Goal: Transaction & Acquisition: Obtain resource

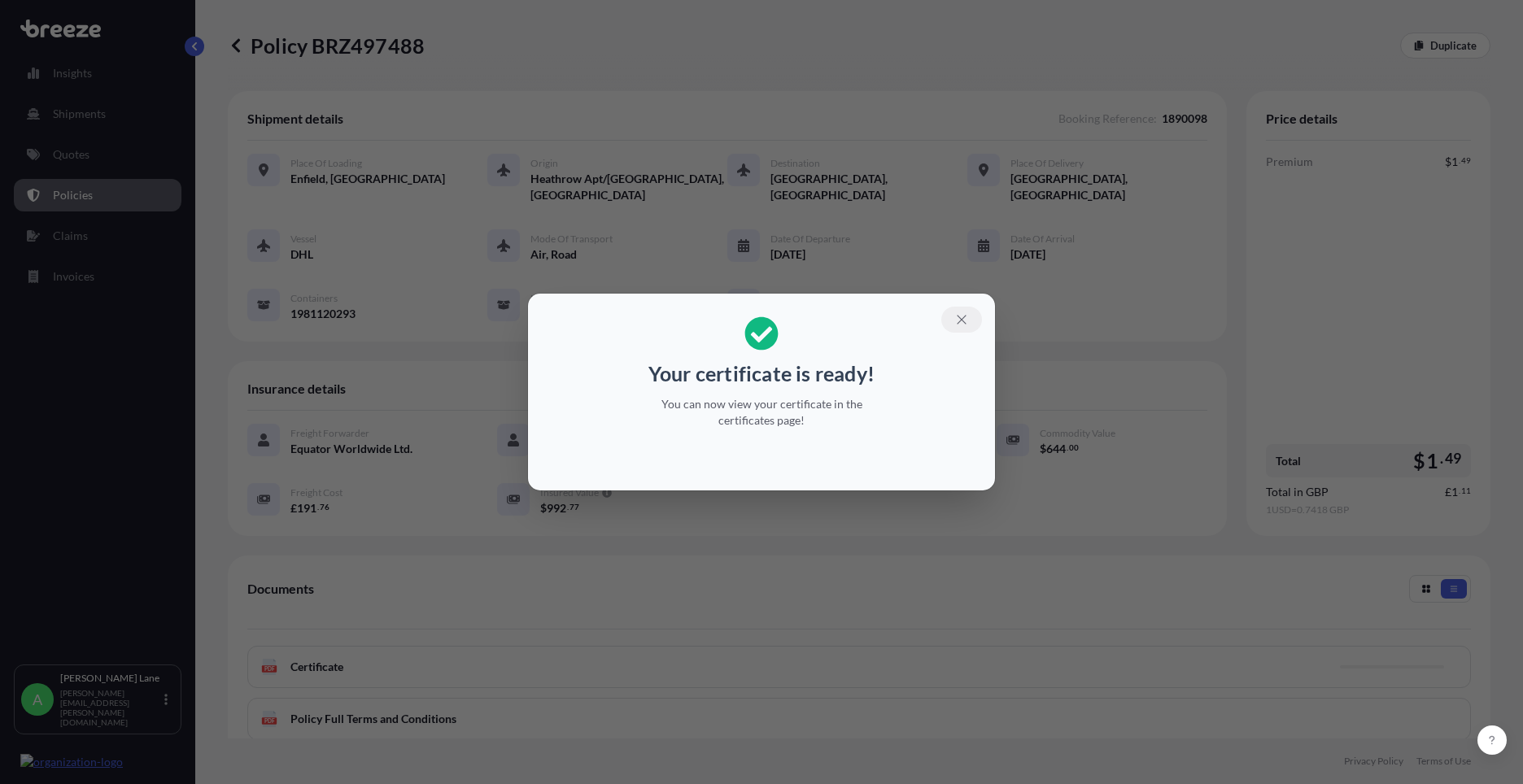
click at [967, 320] on button "button" at bounding box center [961, 319] width 41 height 26
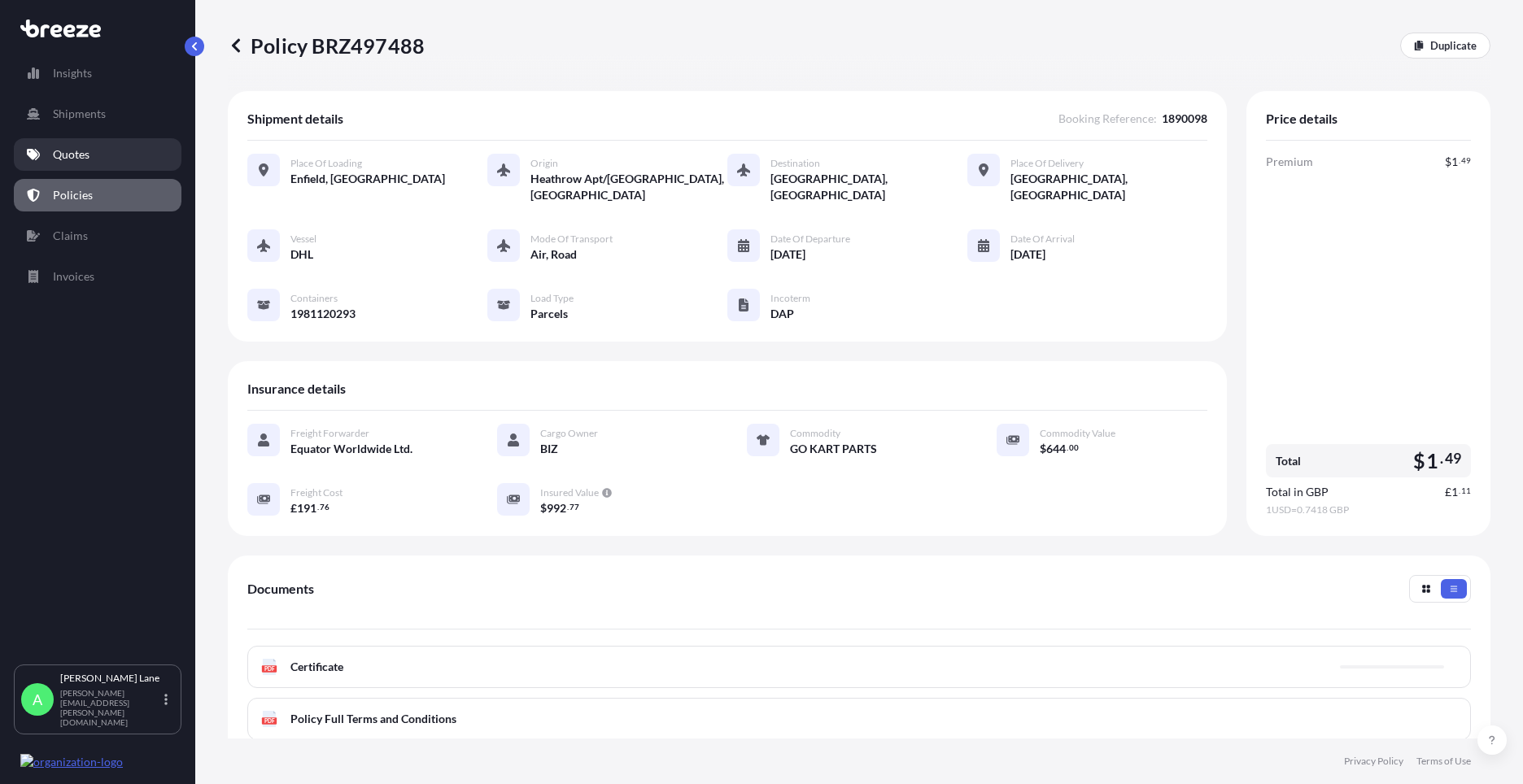
click at [105, 162] on link "Quotes" at bounding box center [97, 155] width 168 height 32
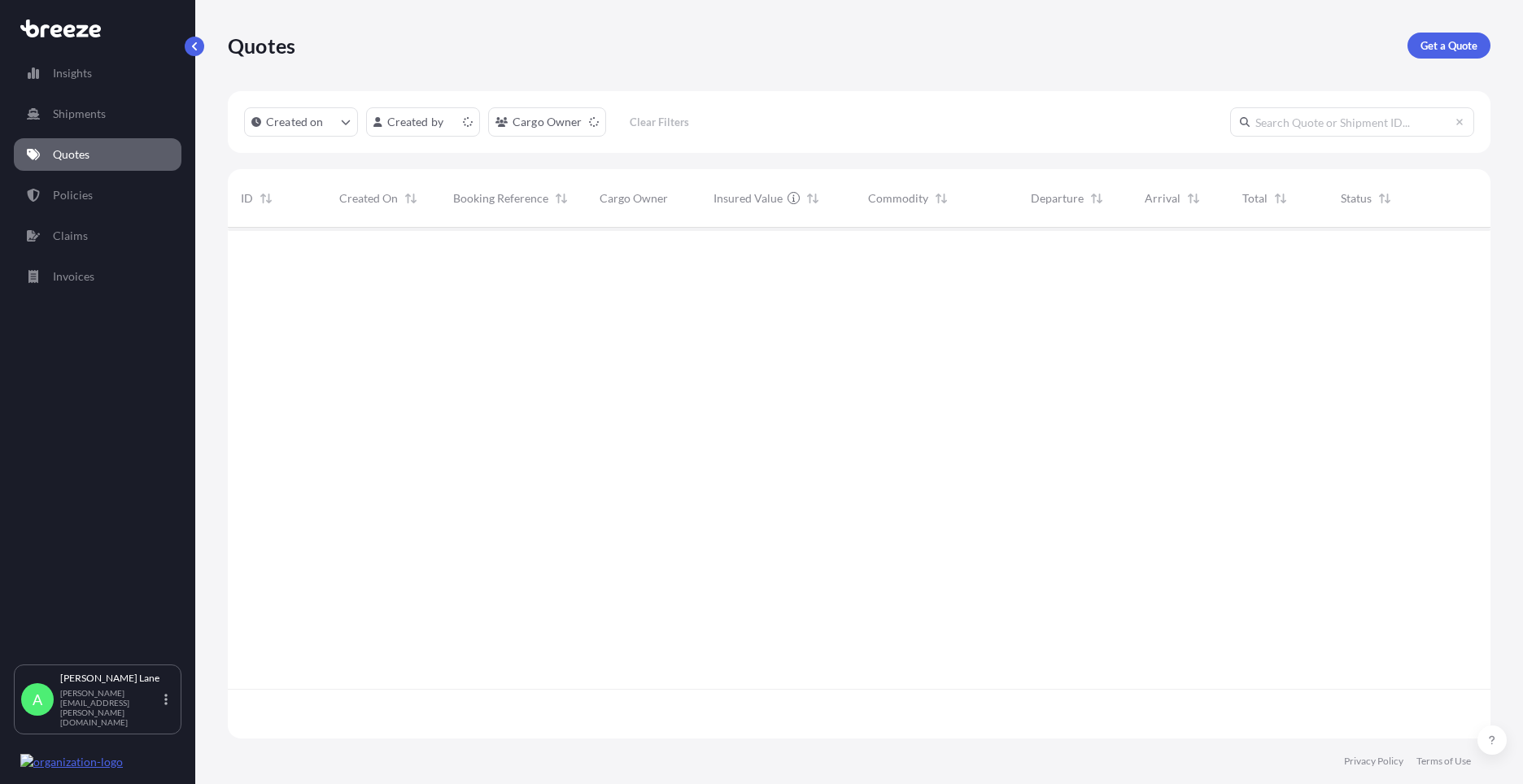
scroll to position [508, 1251]
click at [1459, 47] on p "Get a Quote" at bounding box center [1448, 45] width 57 height 16
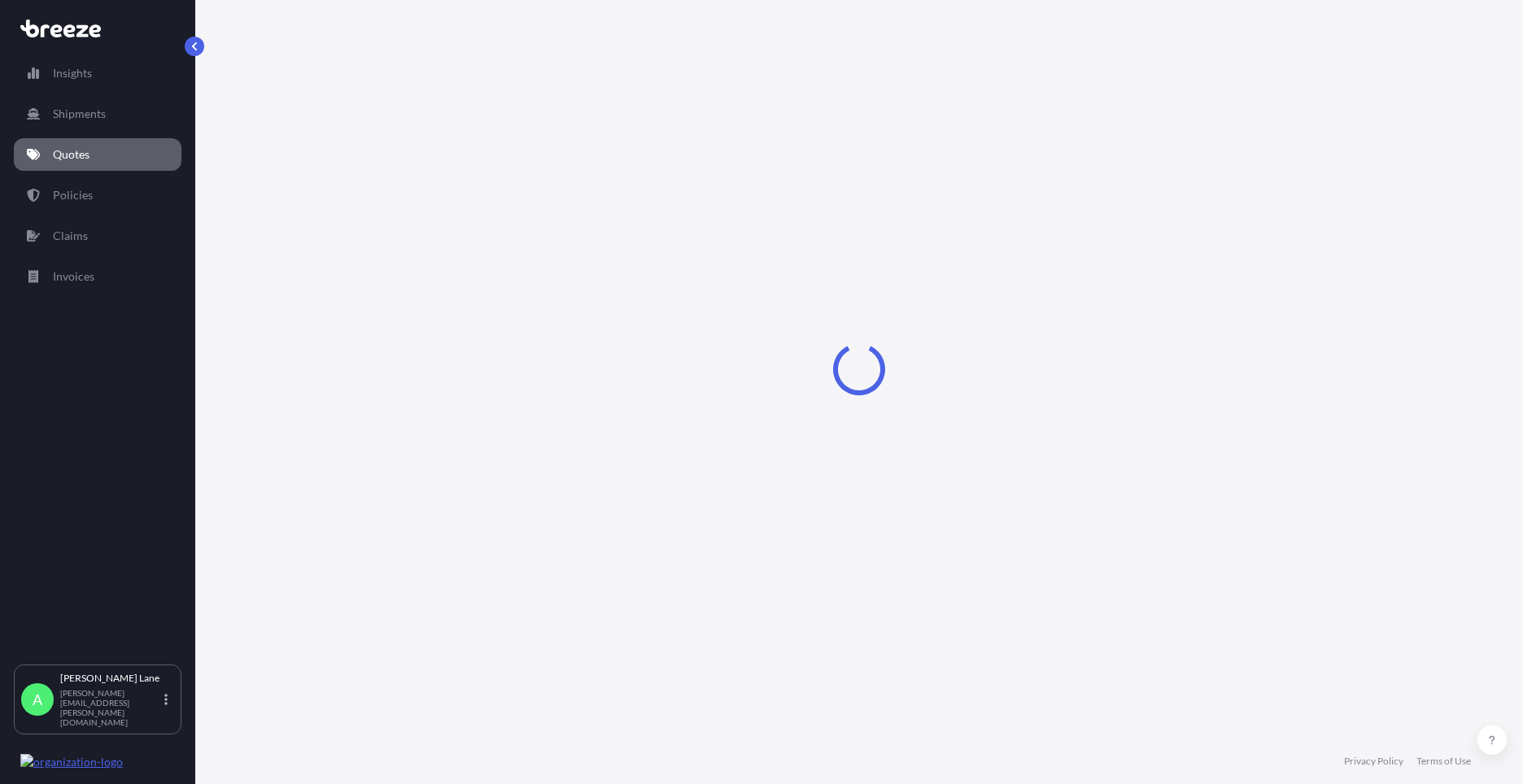
select select "Road"
select select "1"
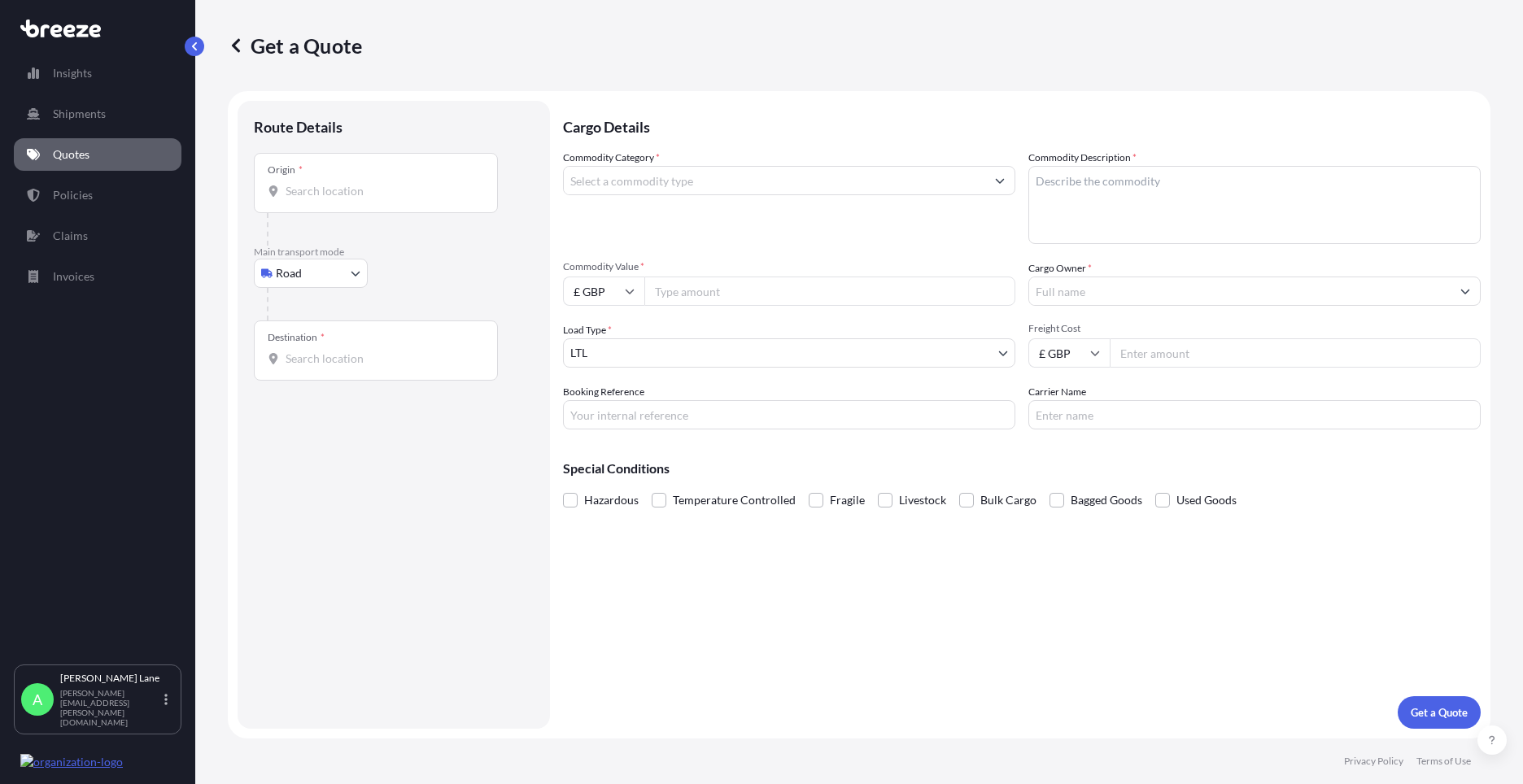
click at [313, 283] on body "Insights Shipments Quotes Policies Claims Invoices A [PERSON_NAME] [PERSON_NAME…" at bounding box center [762, 392] width 1523 height 784
click at [320, 338] on div "Air" at bounding box center [311, 344] width 101 height 29
select select "Air"
click at [369, 195] on input "Place of loading" at bounding box center [382, 197] width 192 height 16
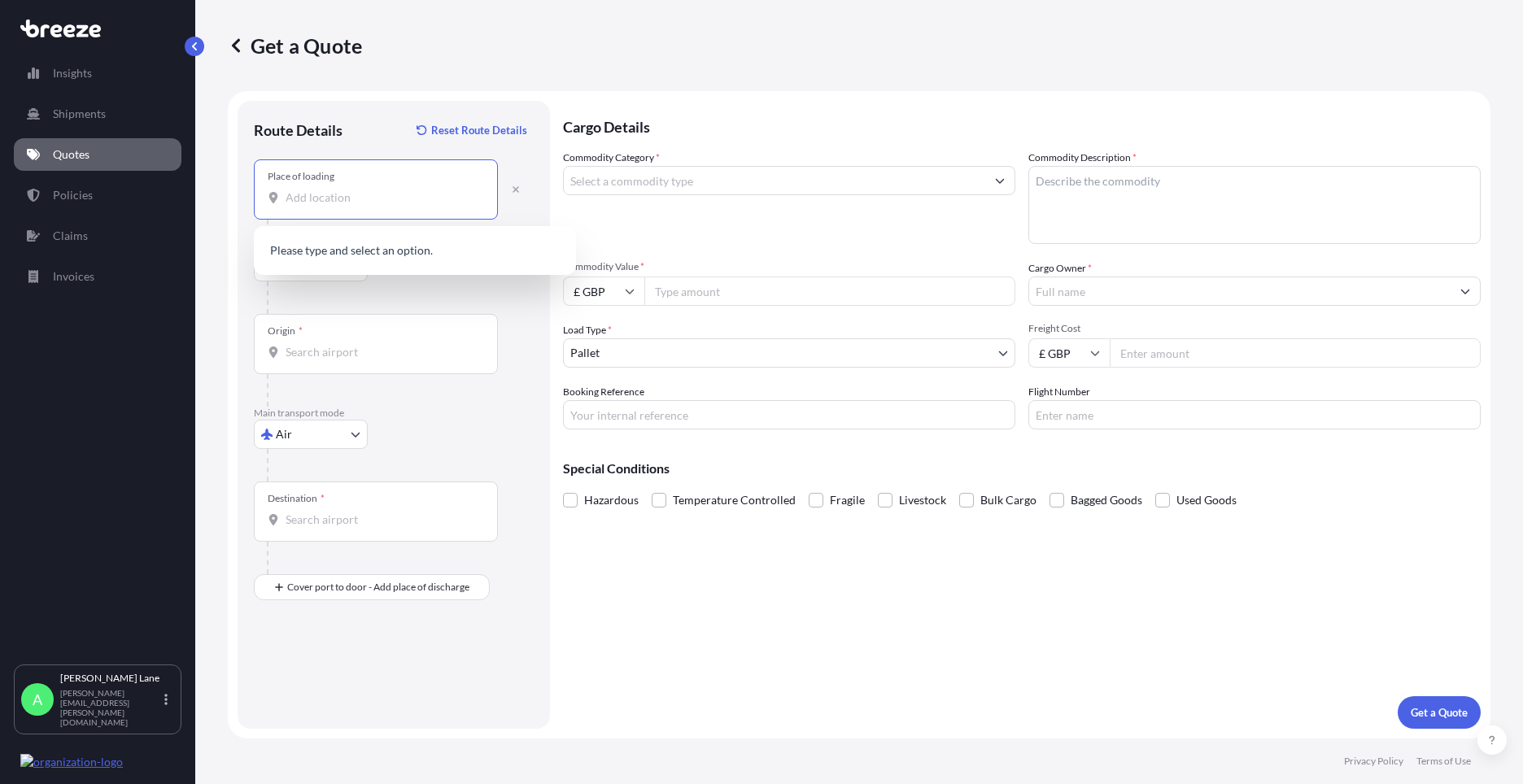
paste input "N1 3QP"
click at [402, 254] on span "London N1 3QP , [GEOGRAPHIC_DATA]" at bounding box center [436, 255] width 254 height 32
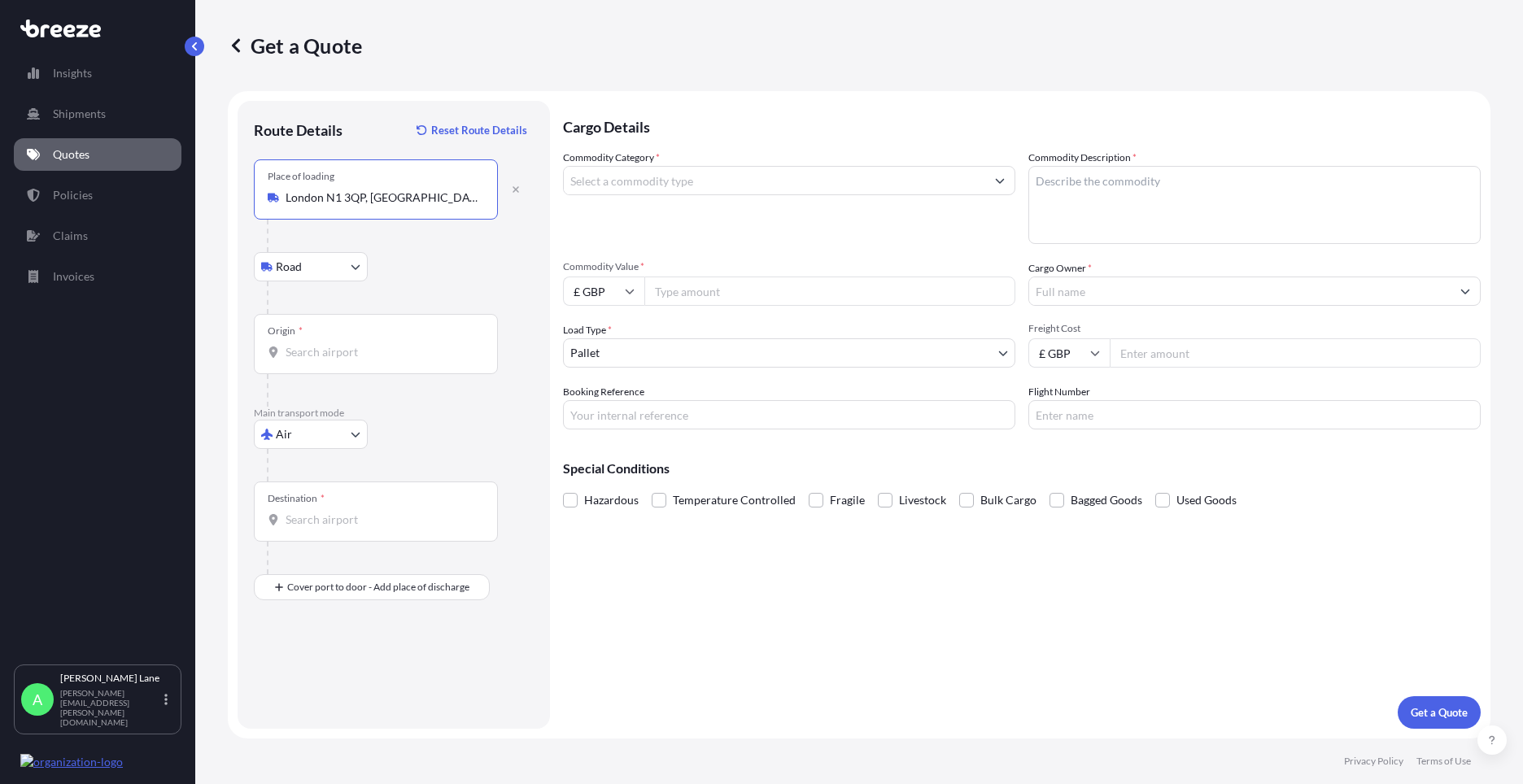
type input "London N1 3QP, [GEOGRAPHIC_DATA]"
click at [382, 258] on b "London N1 3QP, [GEOGRAPHIC_DATA]" at bounding box center [408, 252] width 199 height 14
click at [358, 318] on div "Origin *" at bounding box center [375, 344] width 244 height 60
click at [358, 344] on input "Origin *" at bounding box center [382, 351] width 192 height 16
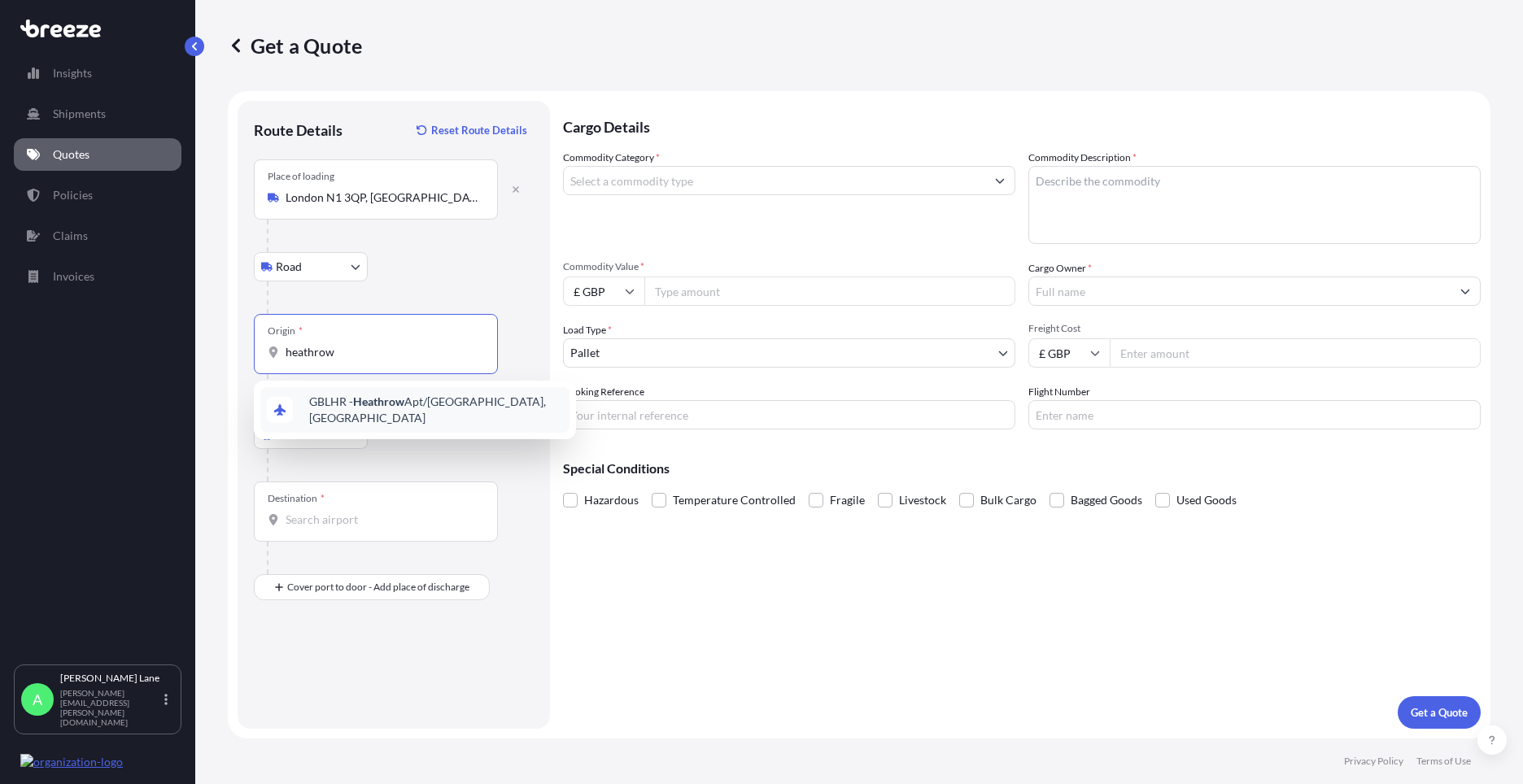
click at [387, 416] on div "GBLHR - Heathrow Apt/[GEOGRAPHIC_DATA], [GEOGRAPHIC_DATA]" at bounding box center [414, 410] width 309 height 46
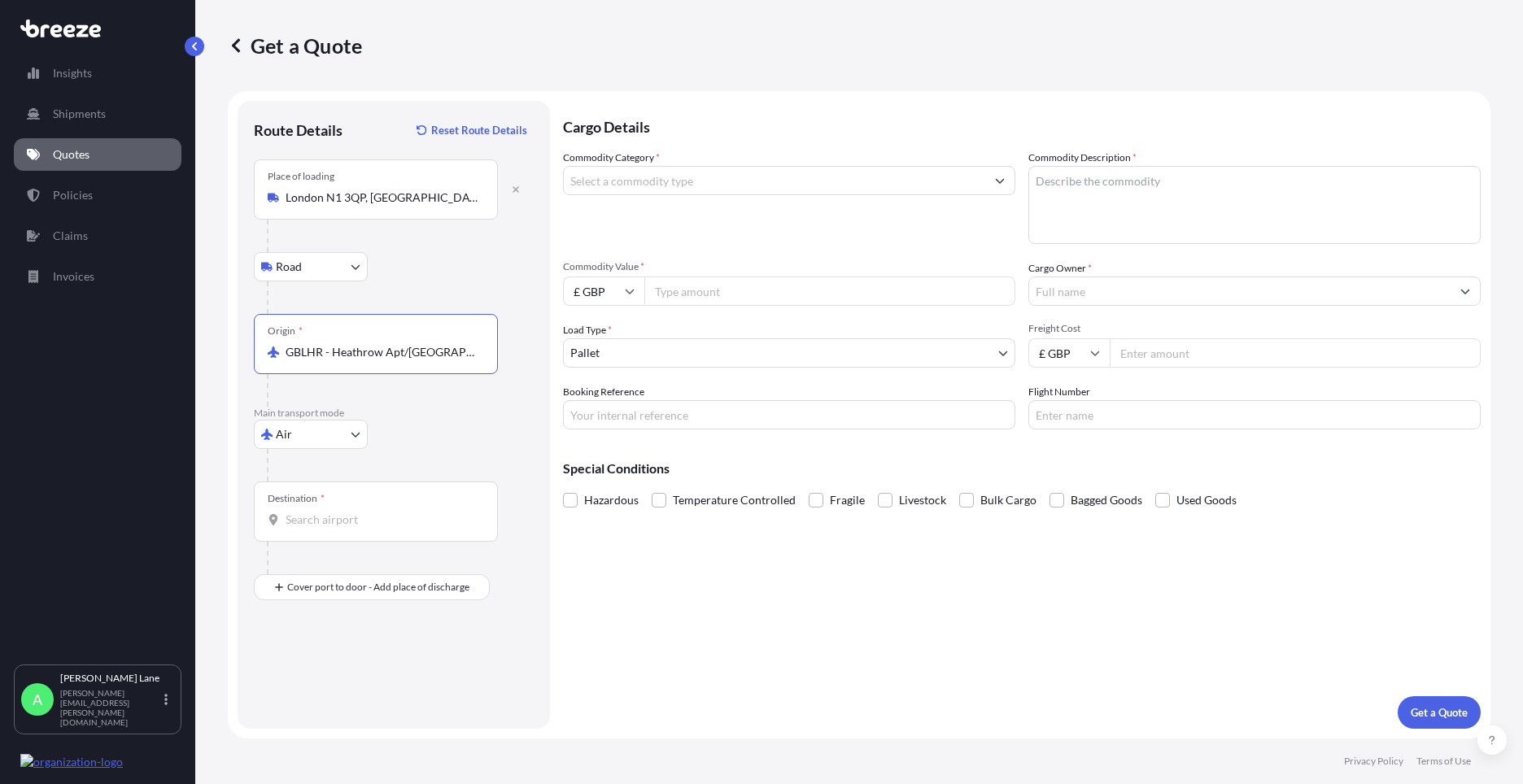
type input "GBLHR - Heathrow Apt/[GEOGRAPHIC_DATA], [GEOGRAPHIC_DATA]"
click at [379, 501] on div "Destination *" at bounding box center [375, 511] width 244 height 60
click at [379, 511] on input "Destination *" at bounding box center [382, 519] width 192 height 16
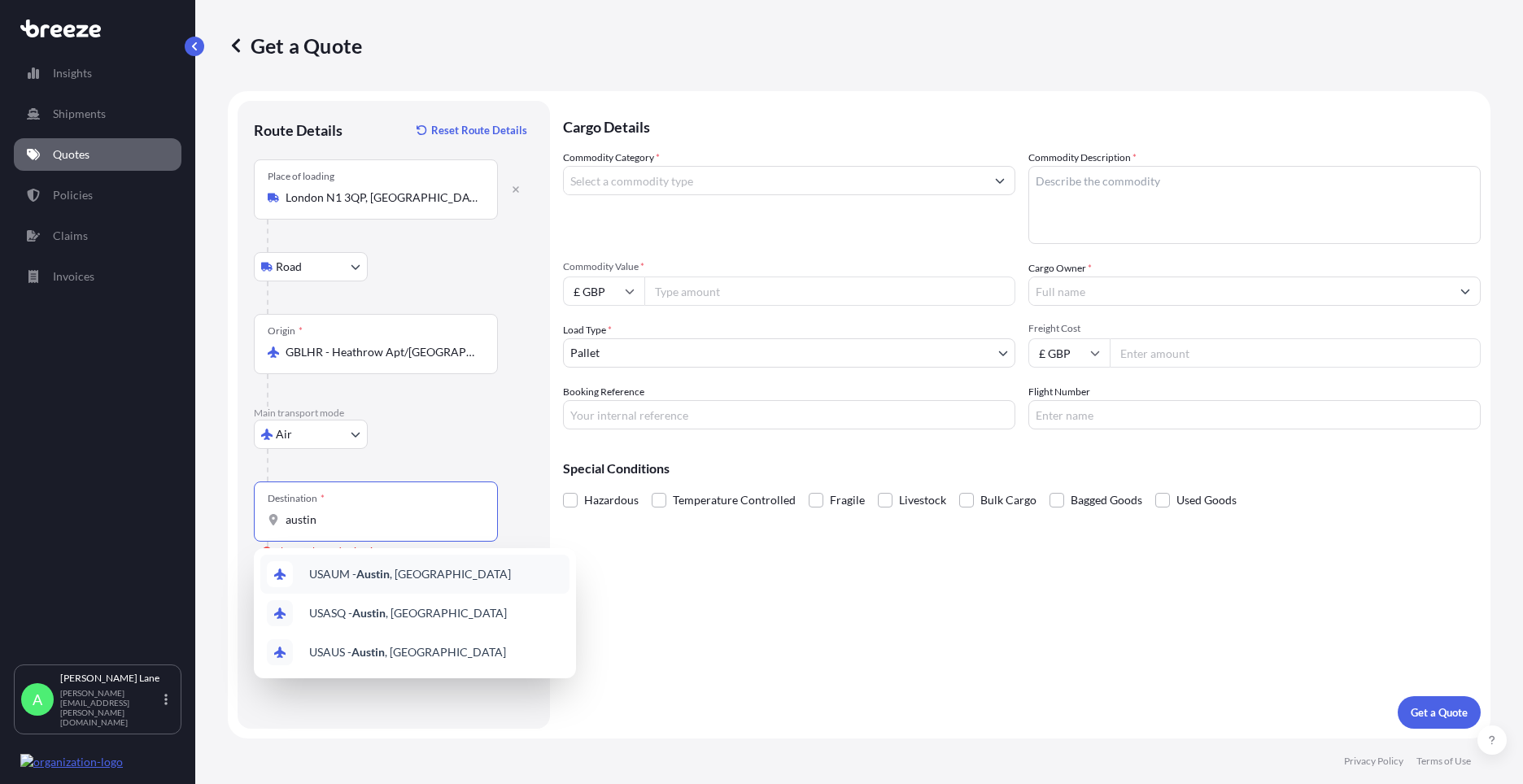
click at [396, 578] on span "USAUM - [GEOGRAPHIC_DATA] , [GEOGRAPHIC_DATA]" at bounding box center [409, 573] width 202 height 16
type input "USAUM - [GEOGRAPHIC_DATA], [GEOGRAPHIC_DATA]"
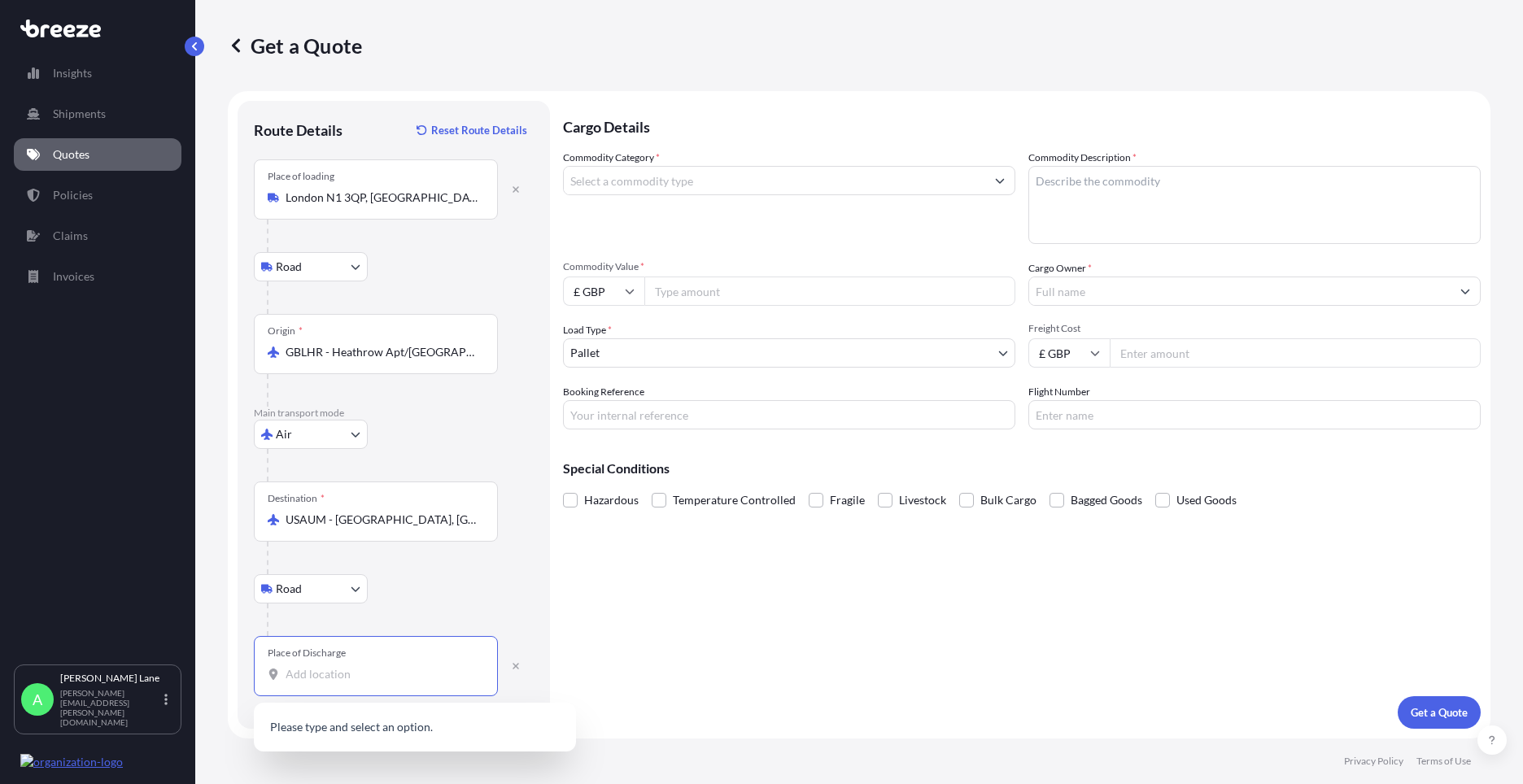
paste input "AUSTIN"
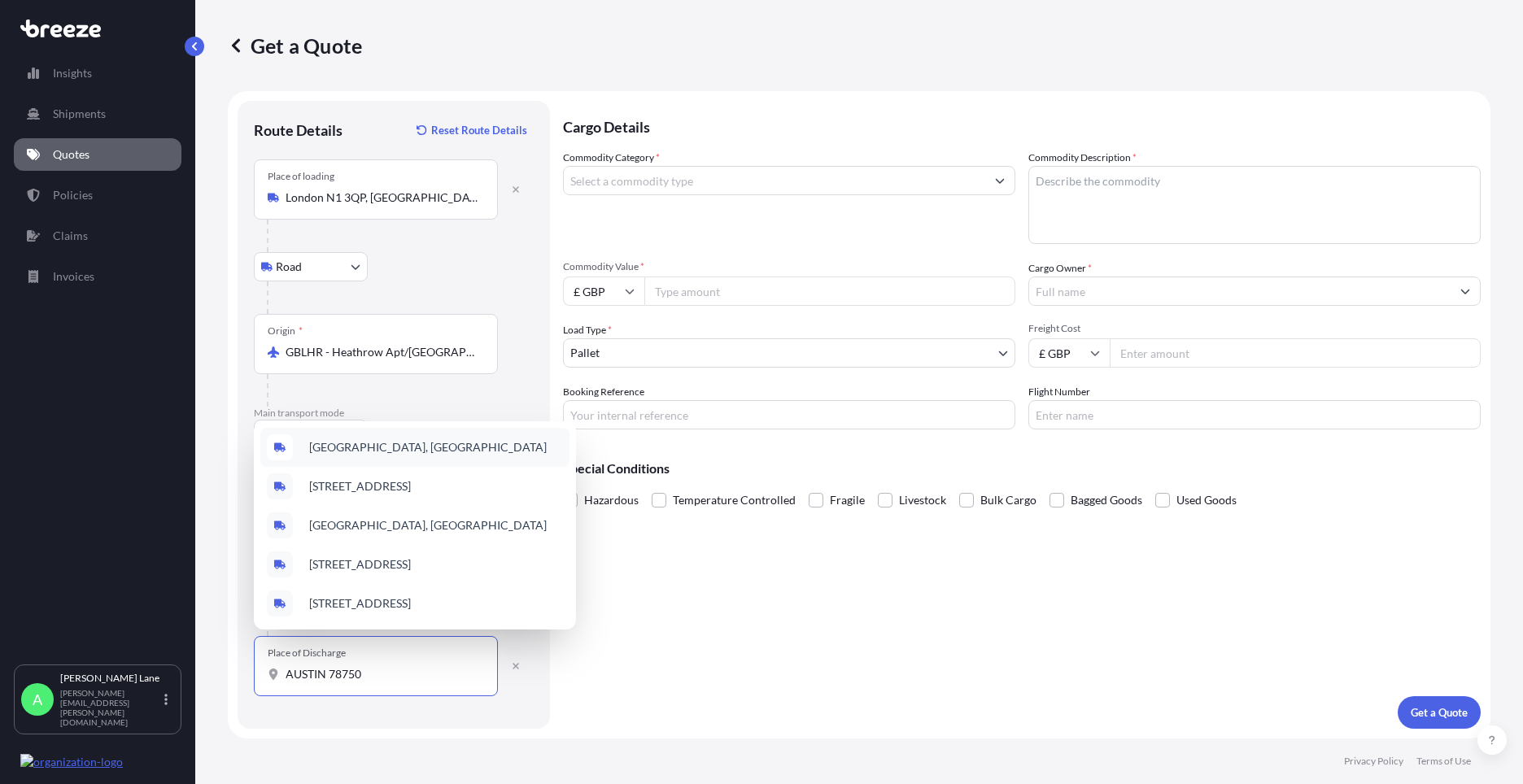
click at [400, 445] on span "[GEOGRAPHIC_DATA], [GEOGRAPHIC_DATA]" at bounding box center [427, 446] width 237 height 16
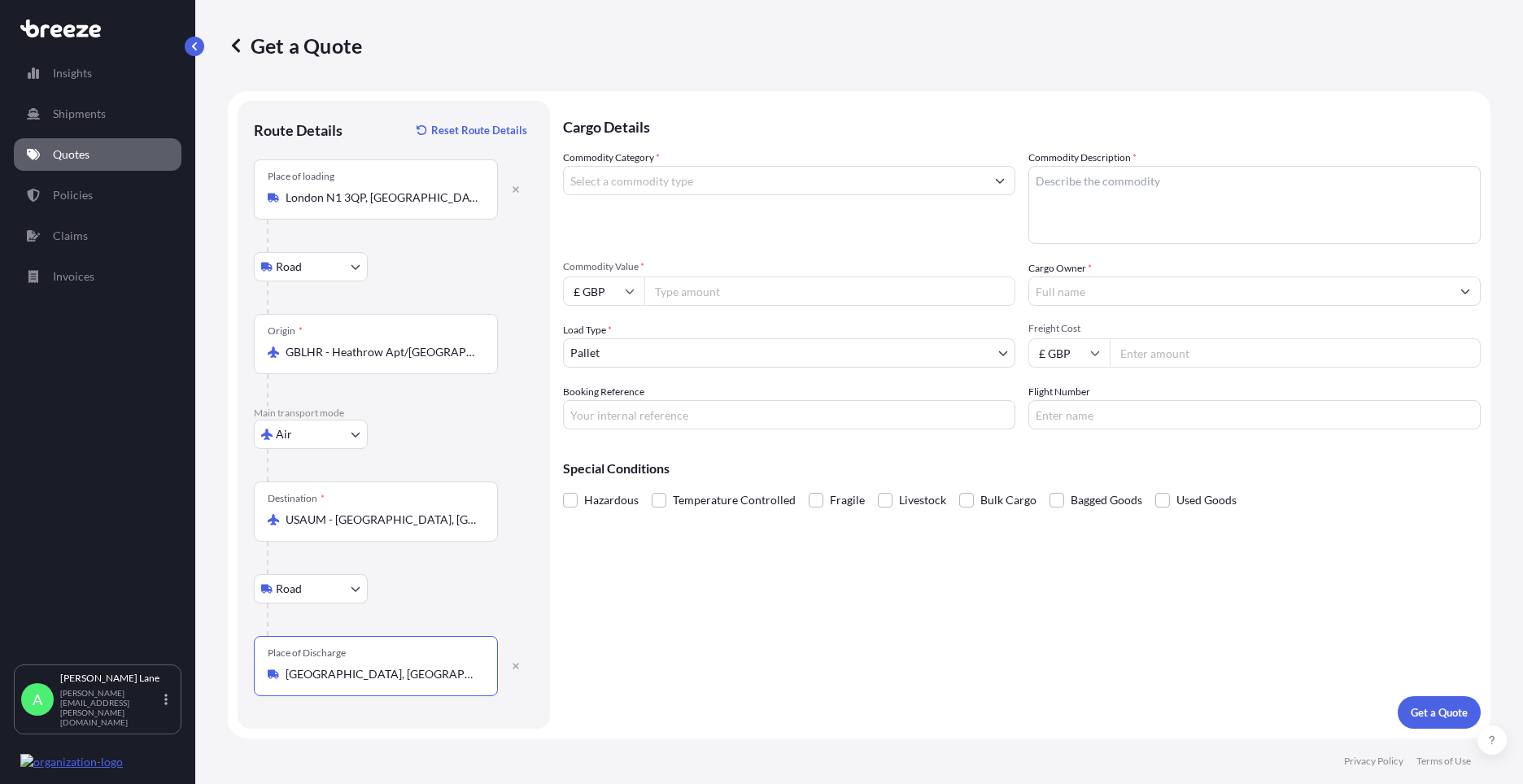
type input "[GEOGRAPHIC_DATA], [GEOGRAPHIC_DATA]"
click at [640, 176] on input "Commodity Category *" at bounding box center [774, 180] width 421 height 29
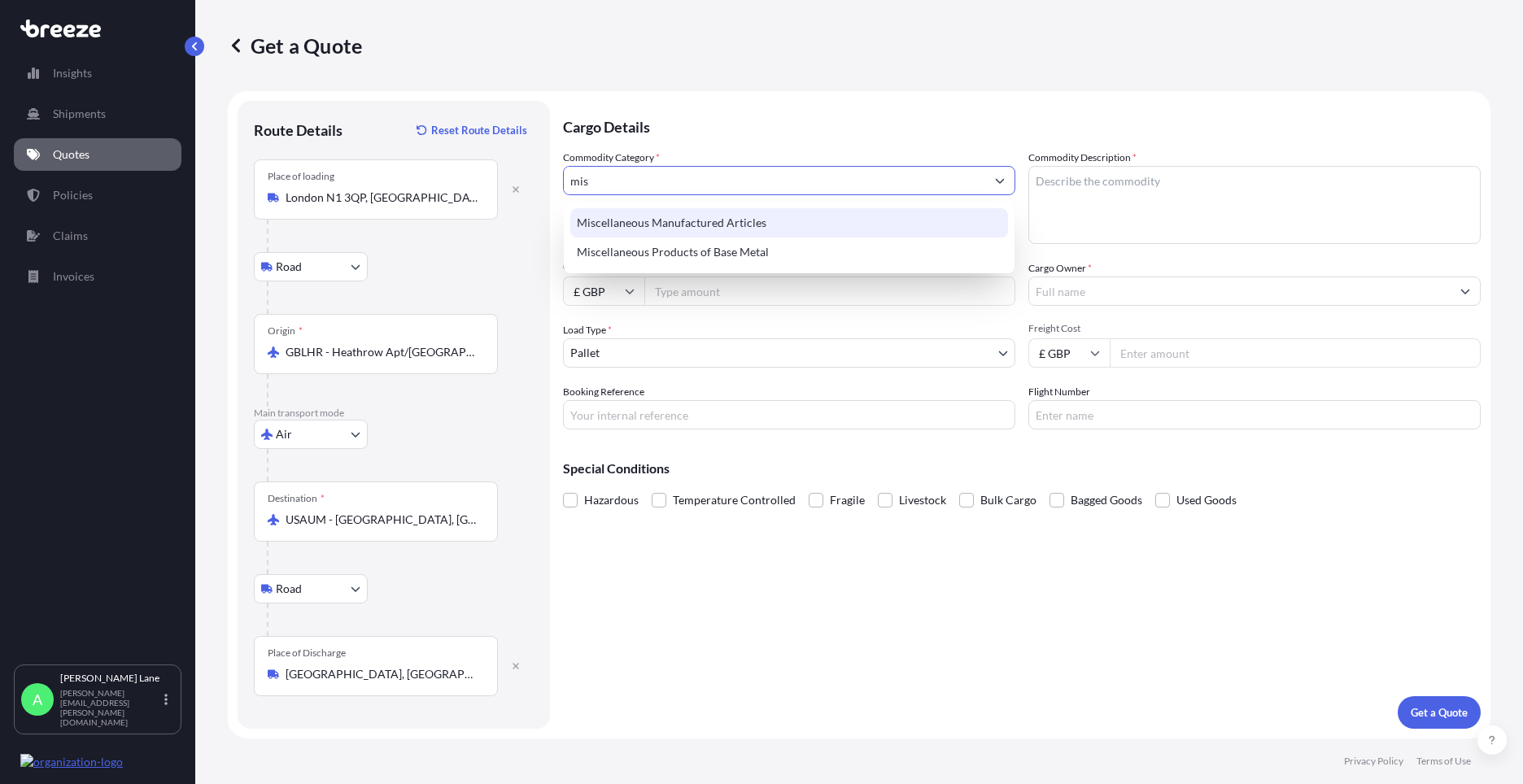
click at [653, 212] on div "Miscellaneous Manufactured Articles" at bounding box center [789, 223] width 437 height 29
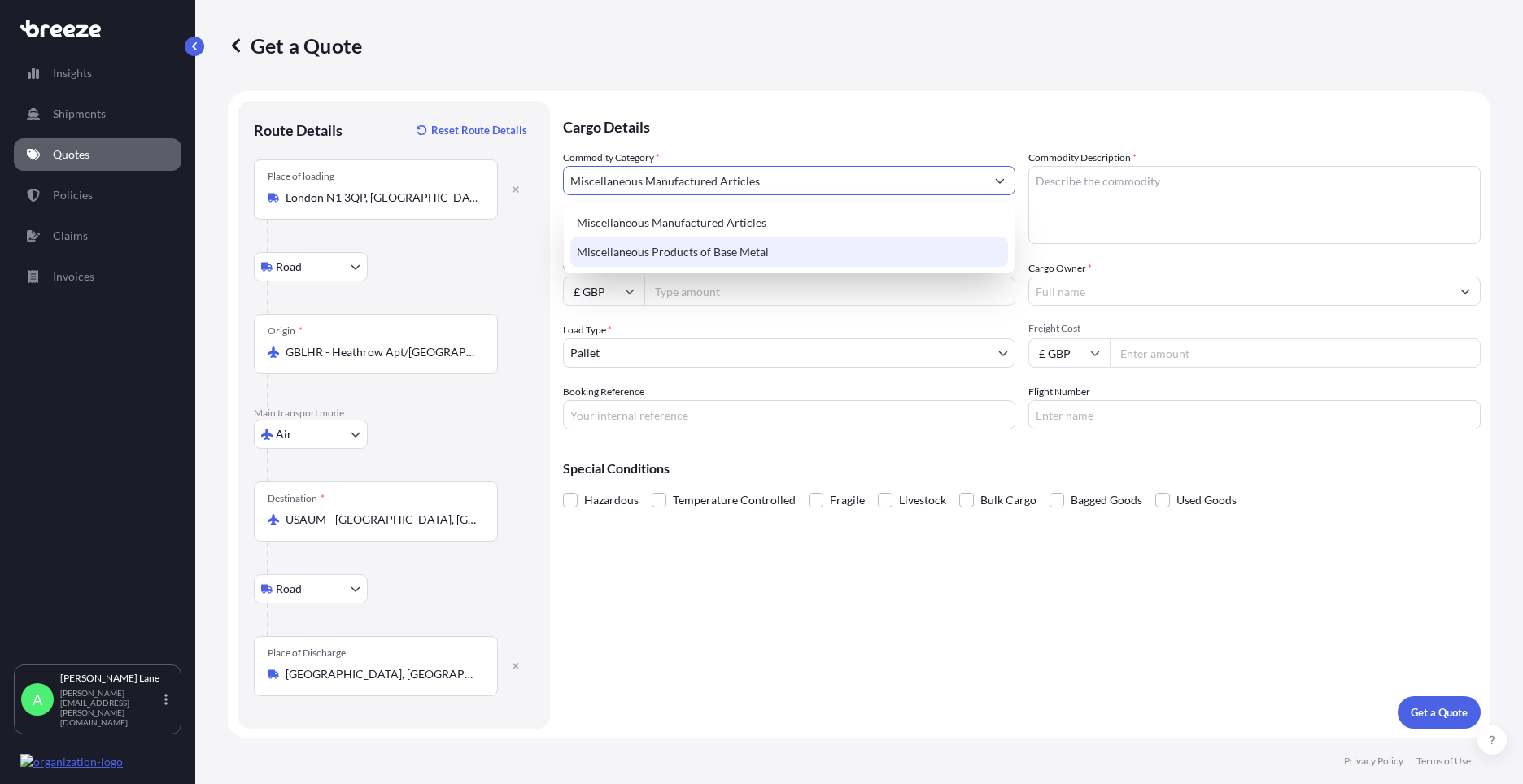
type input "Miscellaneous Manufactured Articles"
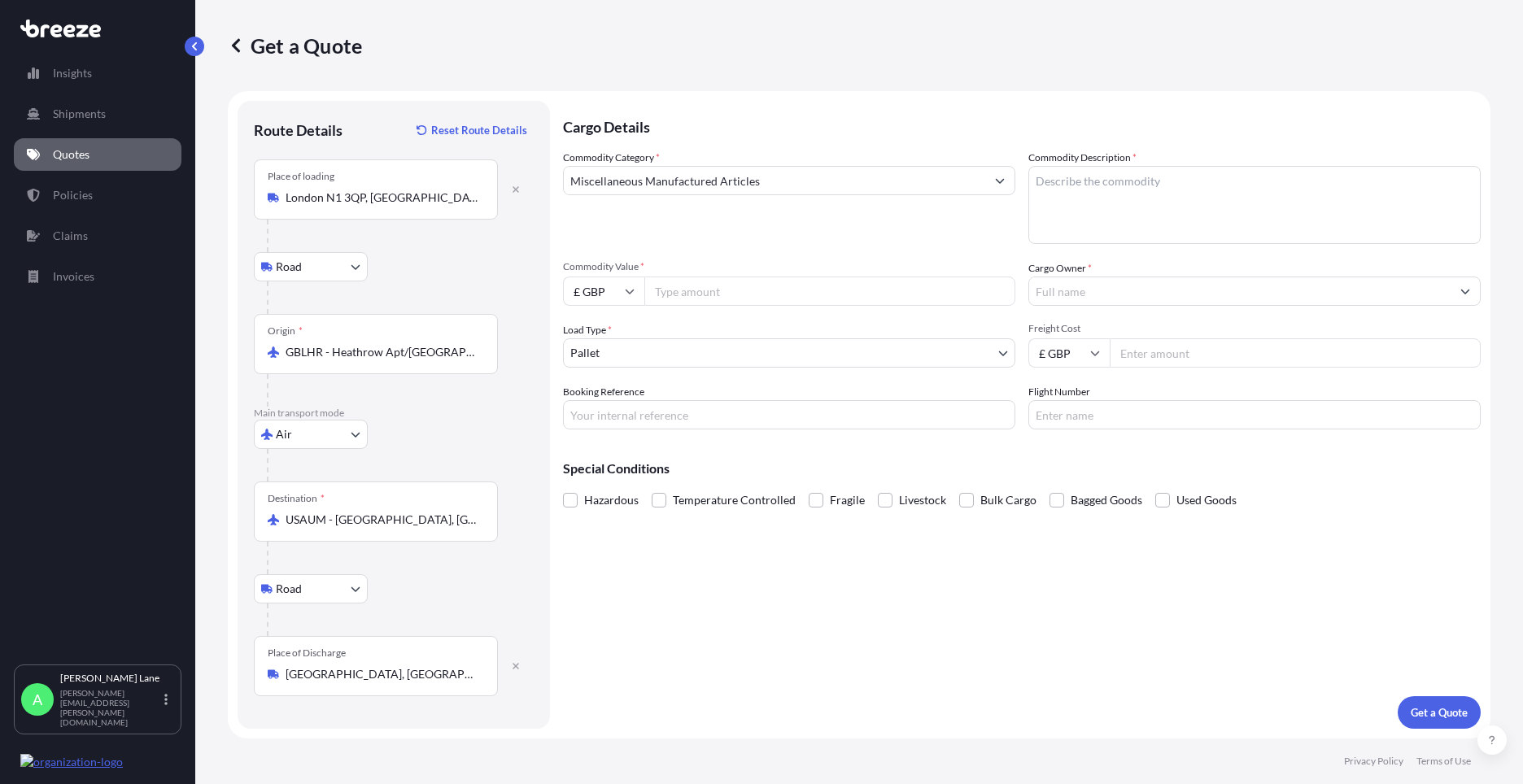
click at [704, 296] on input "Commodity Value *" at bounding box center [830, 291] width 371 height 29
type input "1530"
click at [595, 299] on input "£ GBP" at bounding box center [604, 291] width 82 height 29
click at [609, 406] on div "$ USD" at bounding box center [603, 404] width 68 height 31
type input "$ USD"
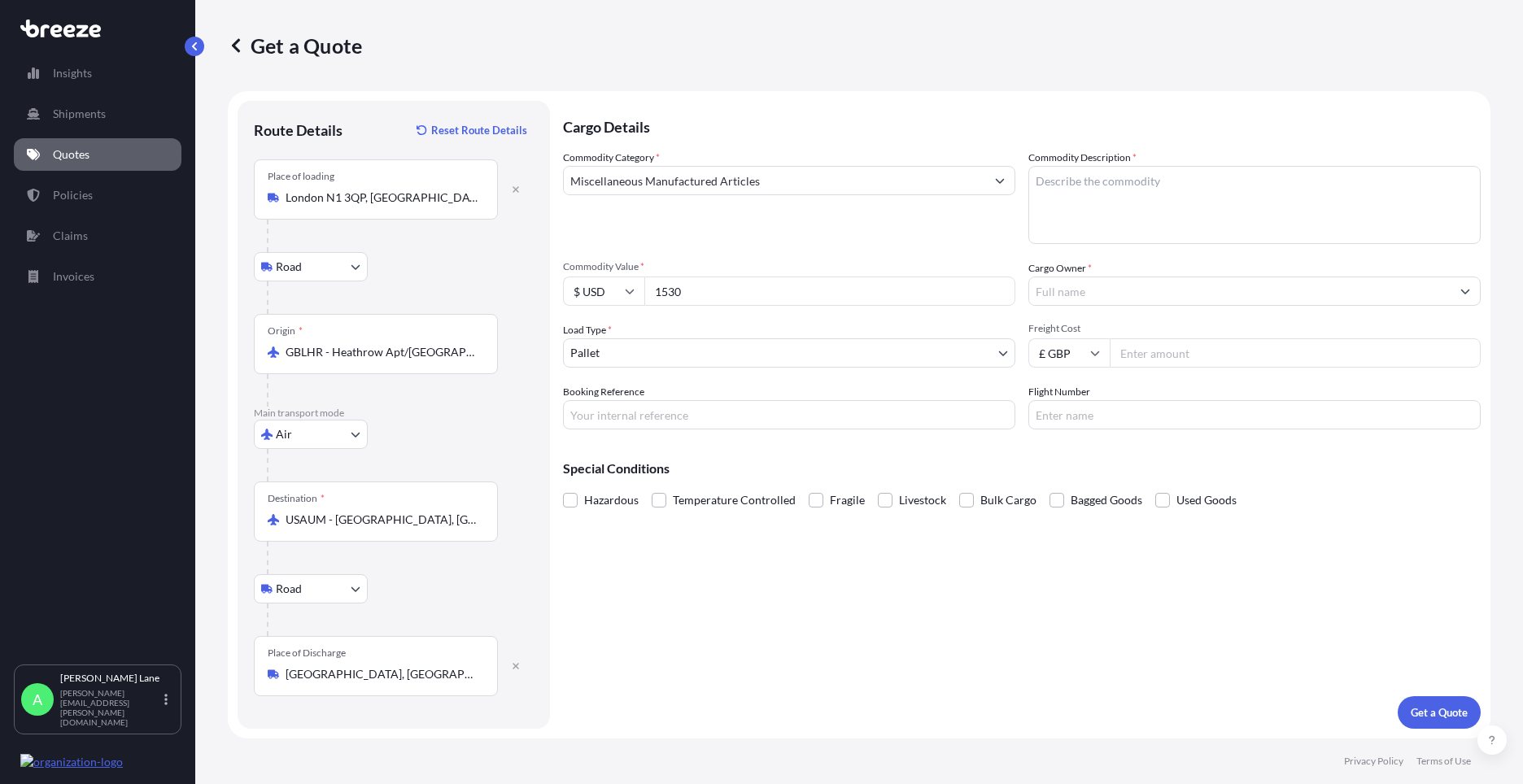
click at [653, 358] on body "Insights Shipments Quotes Policies Claims Invoices A [PERSON_NAME] [PERSON_NAME…" at bounding box center [762, 392] width 1523 height 784
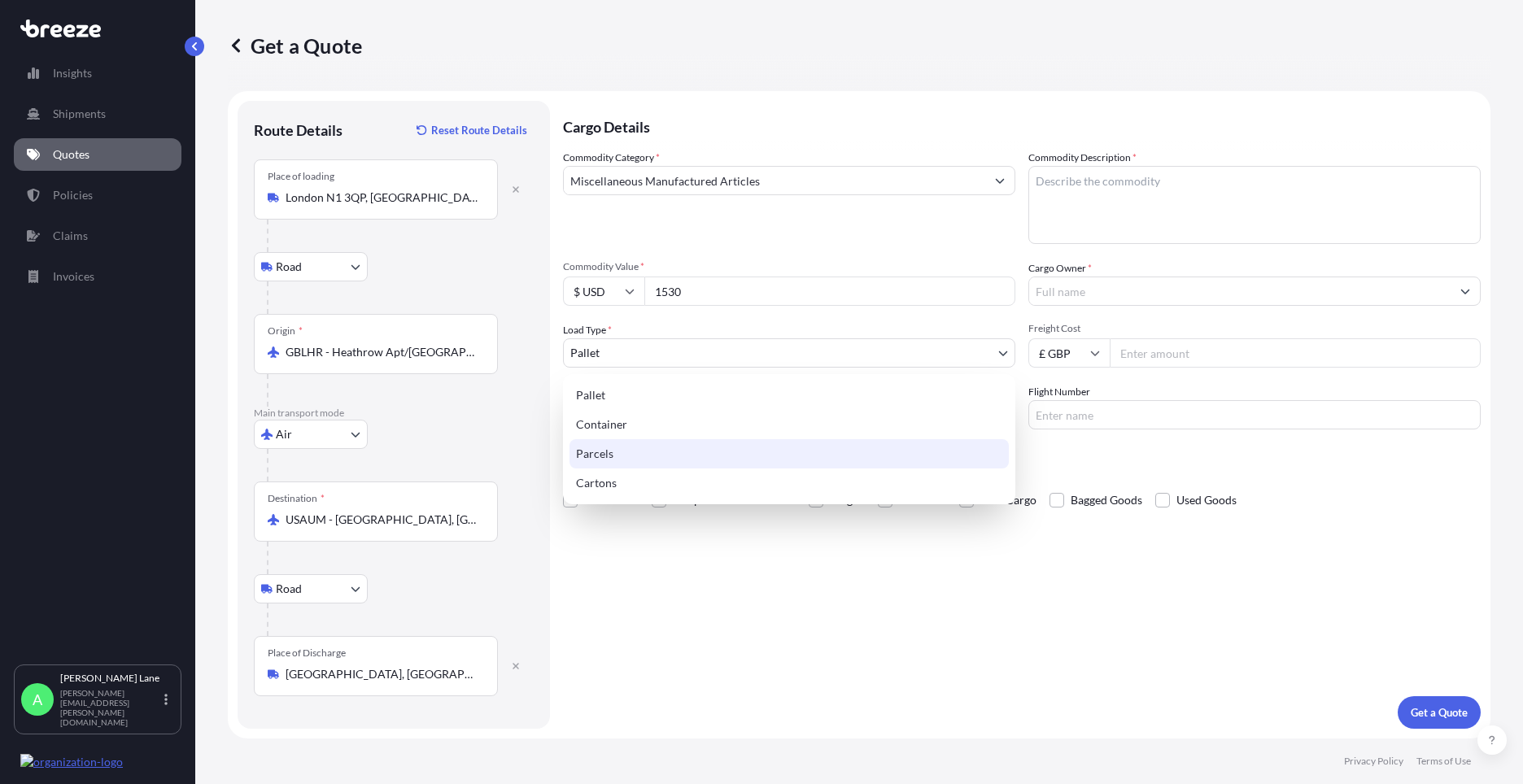
click at [632, 456] on div "Parcels" at bounding box center [789, 453] width 439 height 29
select select "3"
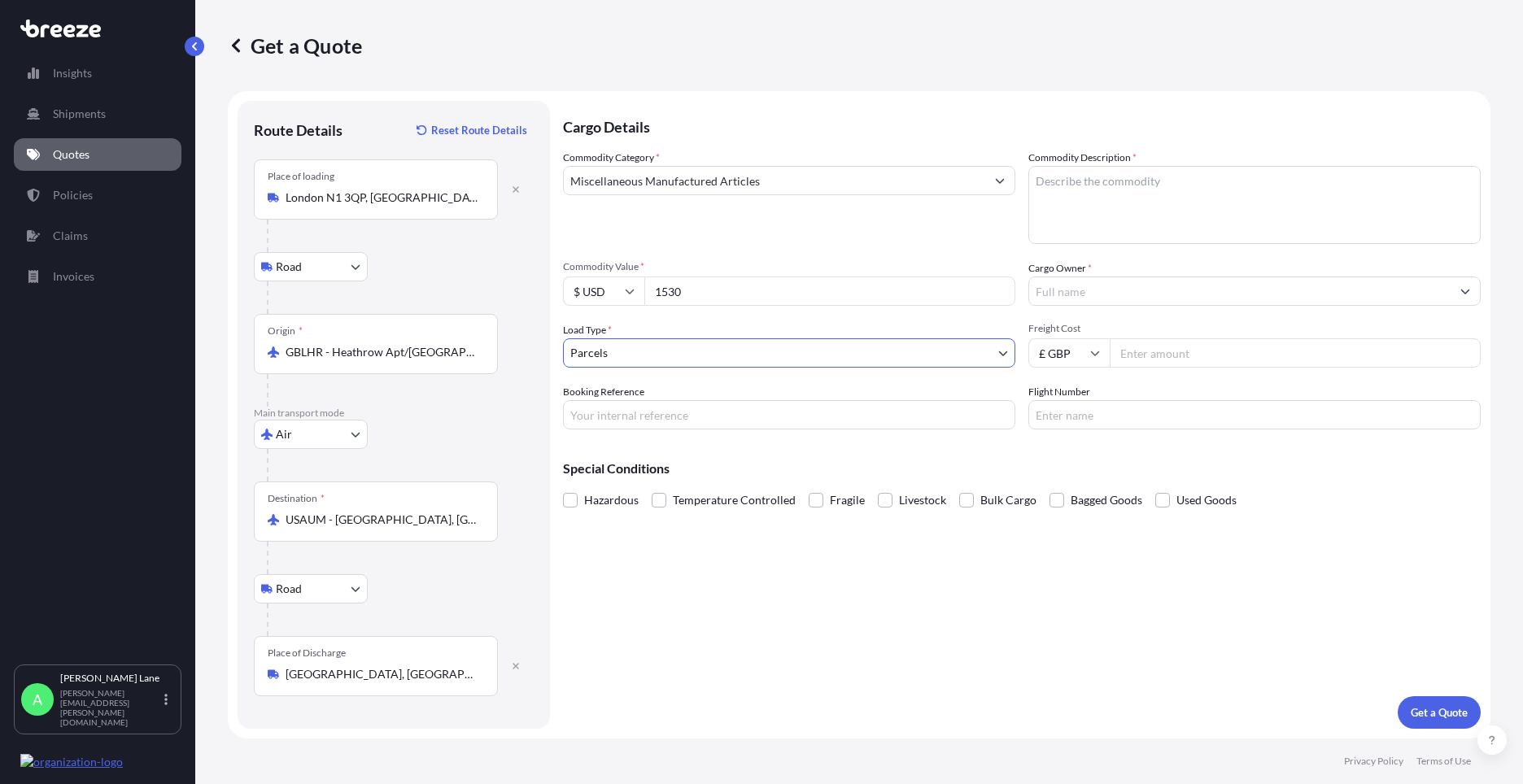
click at [650, 418] on input "Booking Reference" at bounding box center [790, 414] width 453 height 29
paste input "1890137"
type input "1890137"
paste textarea "VOLUMINOUS TULLE SKIRT WITH PEPLUM DETAIL"
paste textarea "SMILE LINE CORSETED"
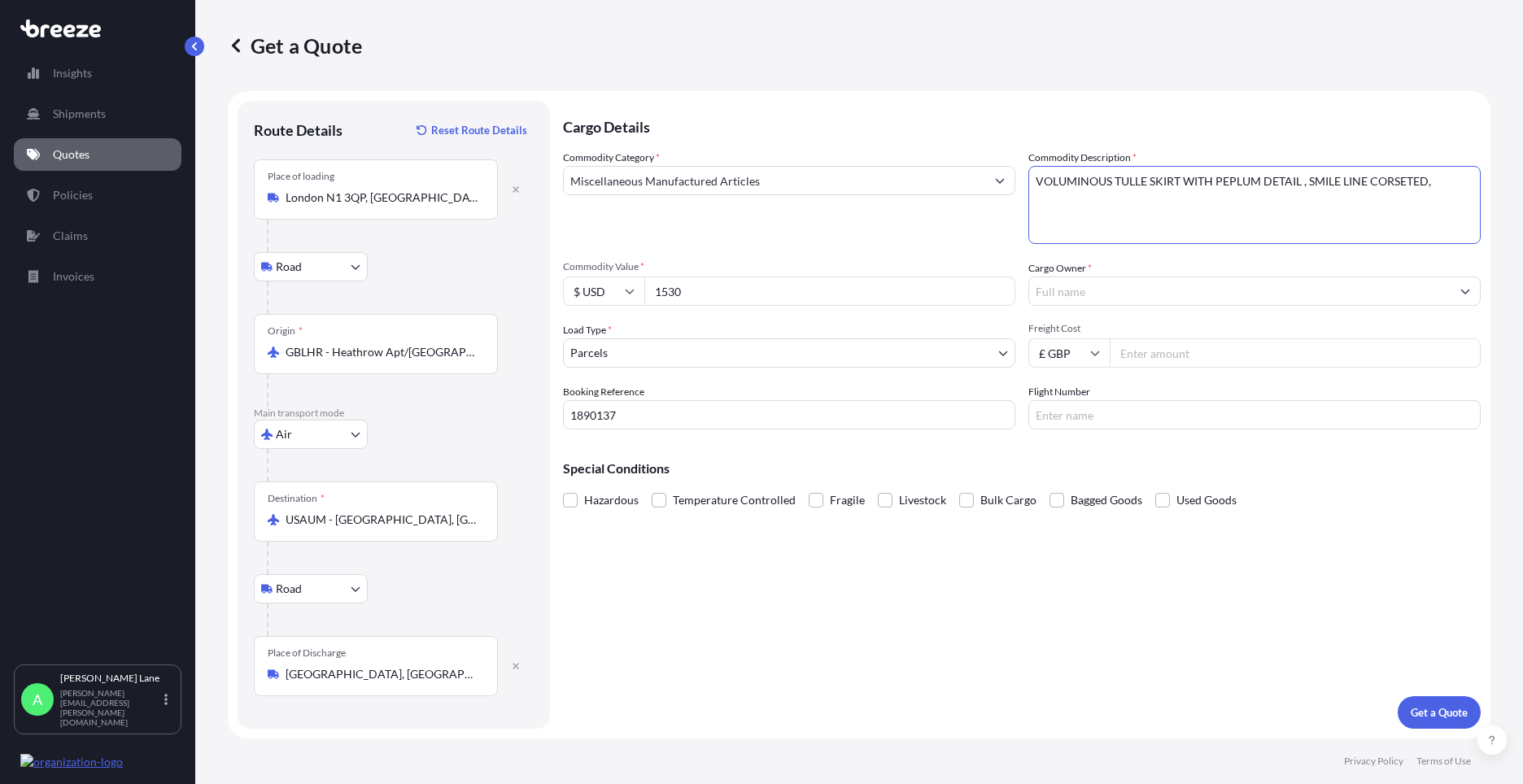
paste textarea "PUFF SKIRT"
paste textarea "FIT AND FLARE SKIRT"
paste textarea "GATHERED TULLE SHRUG"
paste textarea "LONG LACE VEIL"
type textarea "VOLUMINOUS TULLE SKIRT WITH PEPLUM DETAIL , SMILE LINE CORSETED, PUFF SKIRT , F…"
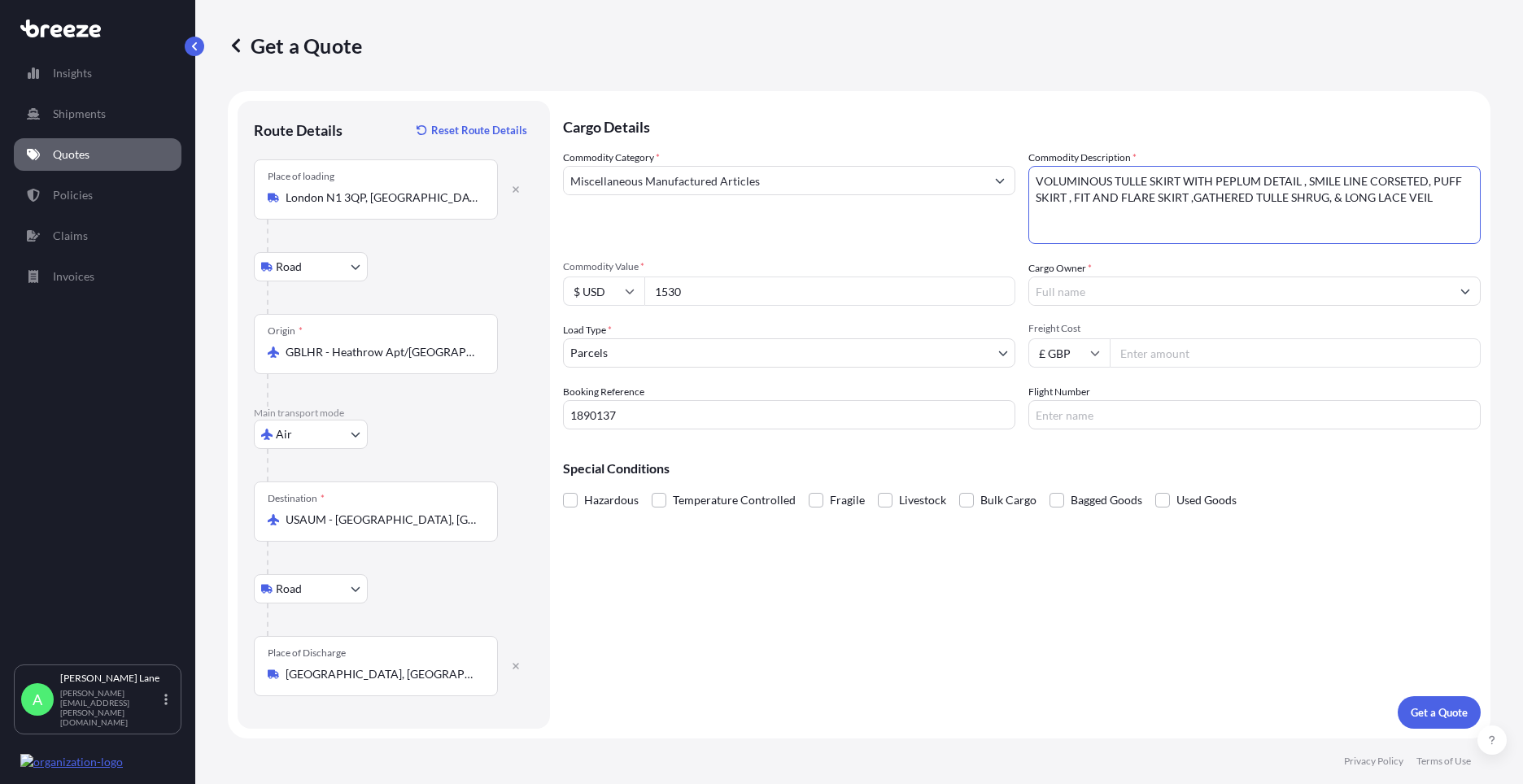
click at [1175, 299] on input "Cargo Owner *" at bounding box center [1240, 291] width 421 height 29
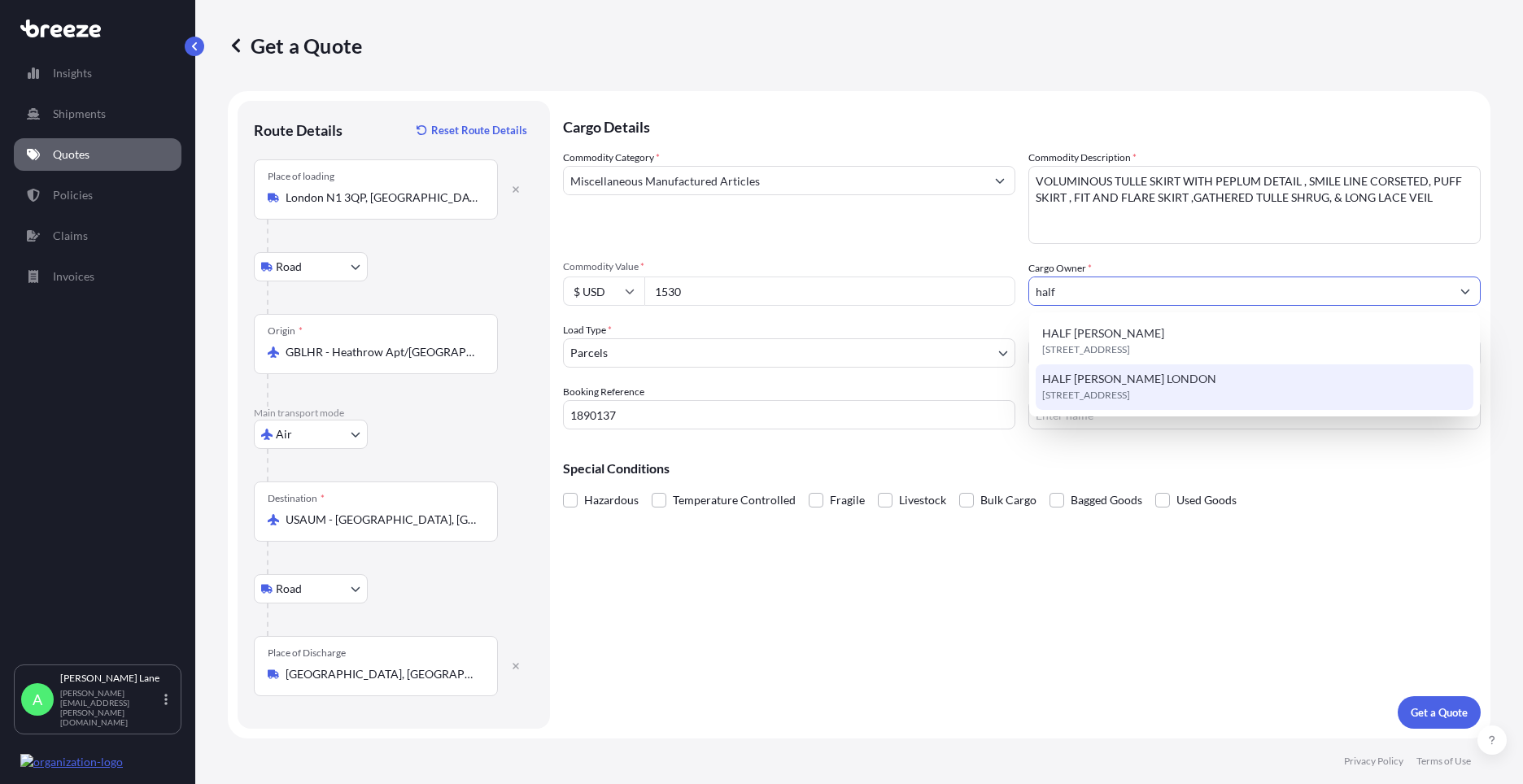
click at [1140, 379] on span "HALF [PERSON_NAME] LONDON" at bounding box center [1129, 378] width 174 height 16
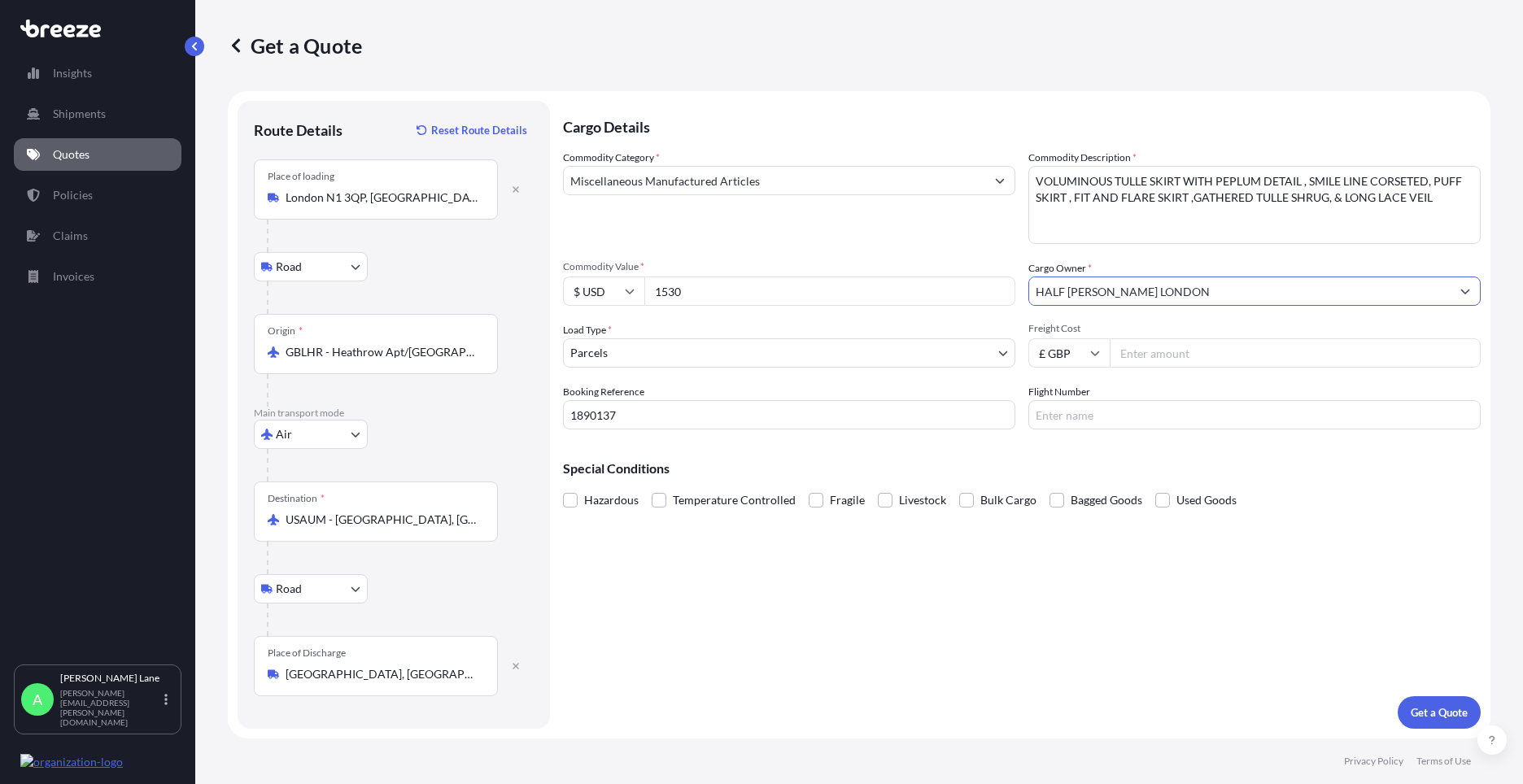
type input "HALF [PERSON_NAME] LONDON"
click at [1136, 357] on input "Freight Cost" at bounding box center [1295, 353] width 371 height 29
type input "239.58"
click at [1104, 409] on input "Flight Number" at bounding box center [1255, 414] width 453 height 29
type input "u"
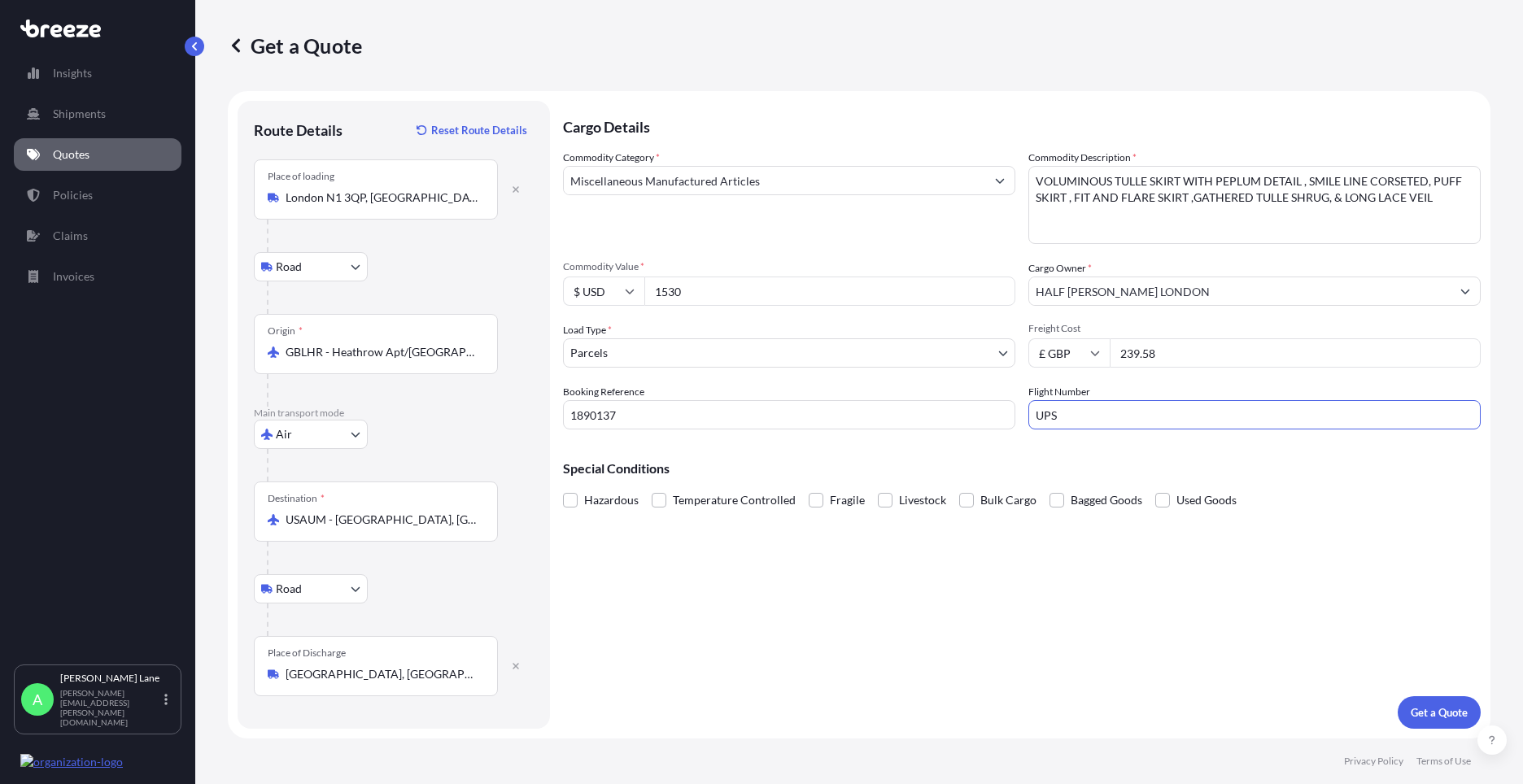
type input "UPS"
drag, startPoint x: 1000, startPoint y: 622, endPoint x: 1378, endPoint y: 706, distance: 387.2
click at [1002, 622] on div "Cargo Details Commodity Category * Miscellaneous Manufactured Articles Commodit…" at bounding box center [1022, 415] width 918 height 628
click at [1451, 713] on p "Get a Quote" at bounding box center [1439, 712] width 57 height 16
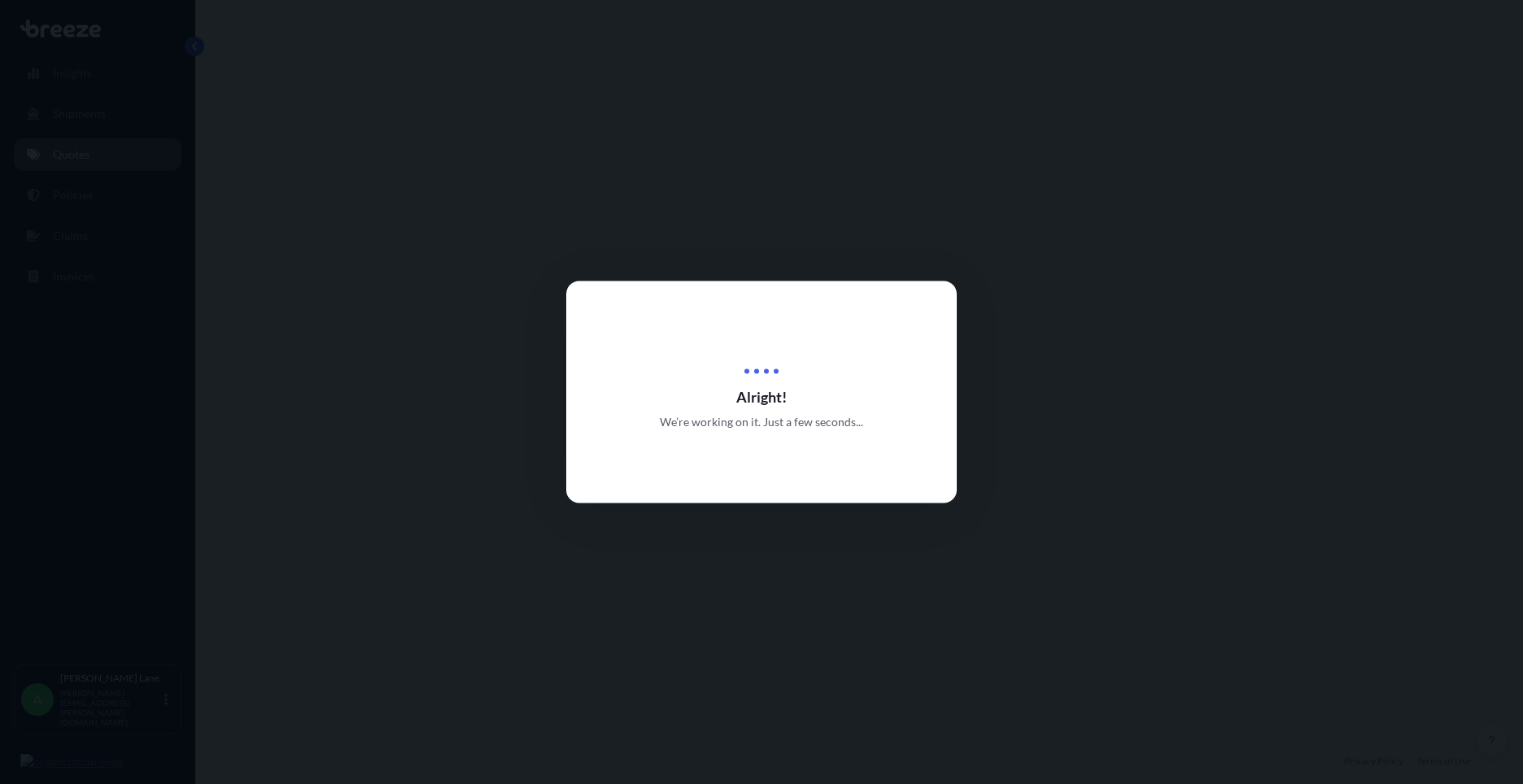
select select "Road"
select select "Air"
select select "Road"
select select "3"
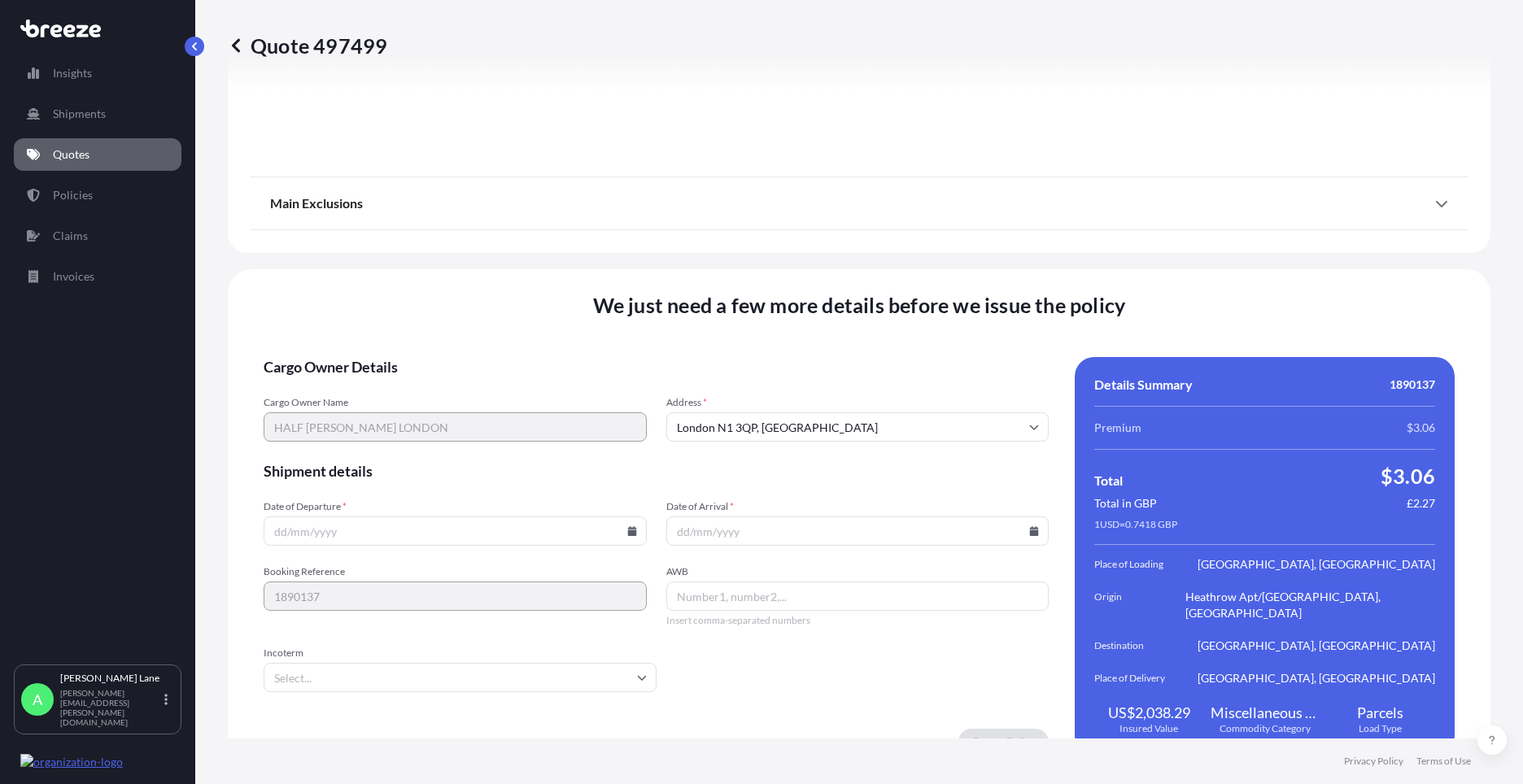
scroll to position [2121, 0]
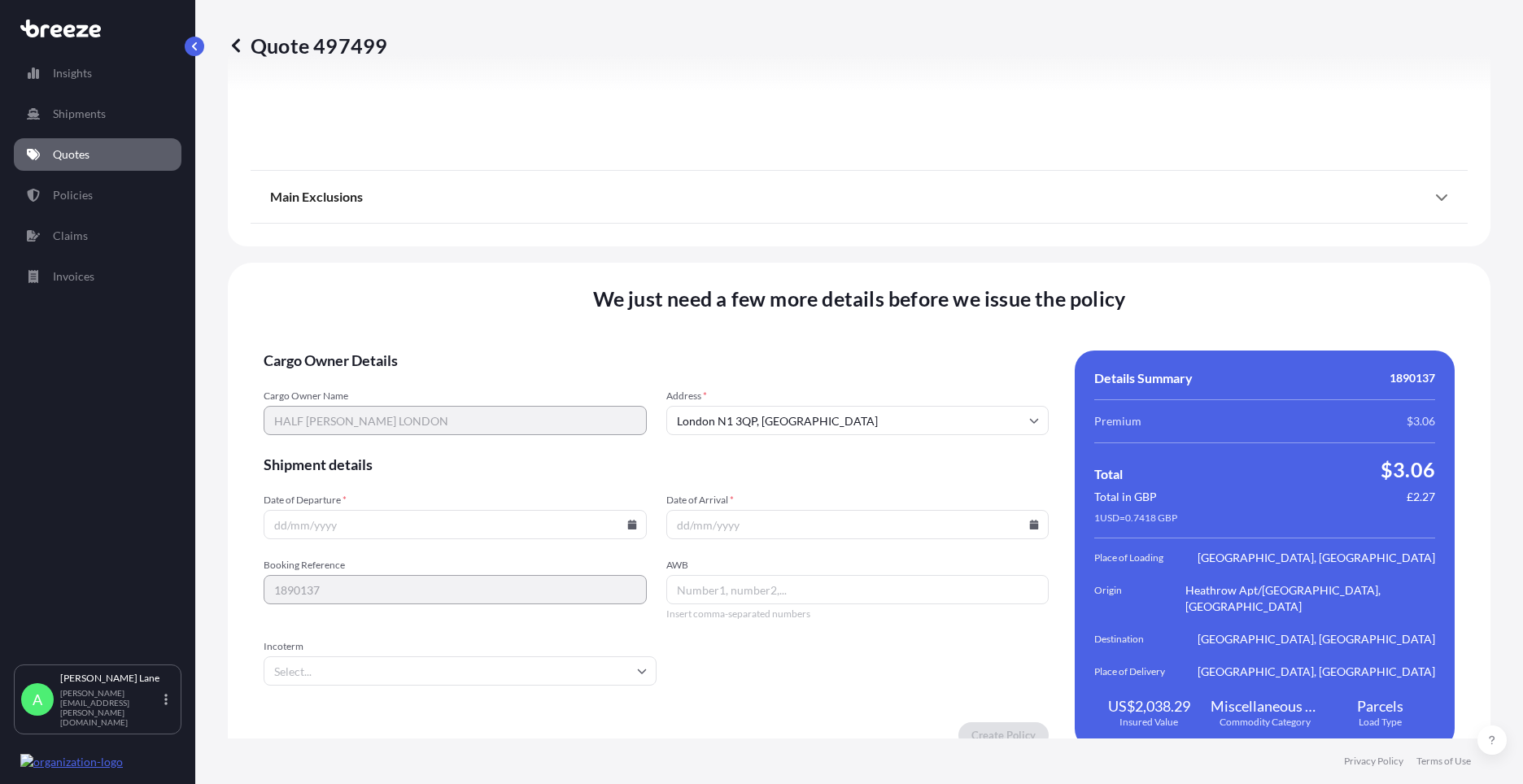
click at [457, 656] on input "Incoterm" at bounding box center [460, 671] width 393 height 29
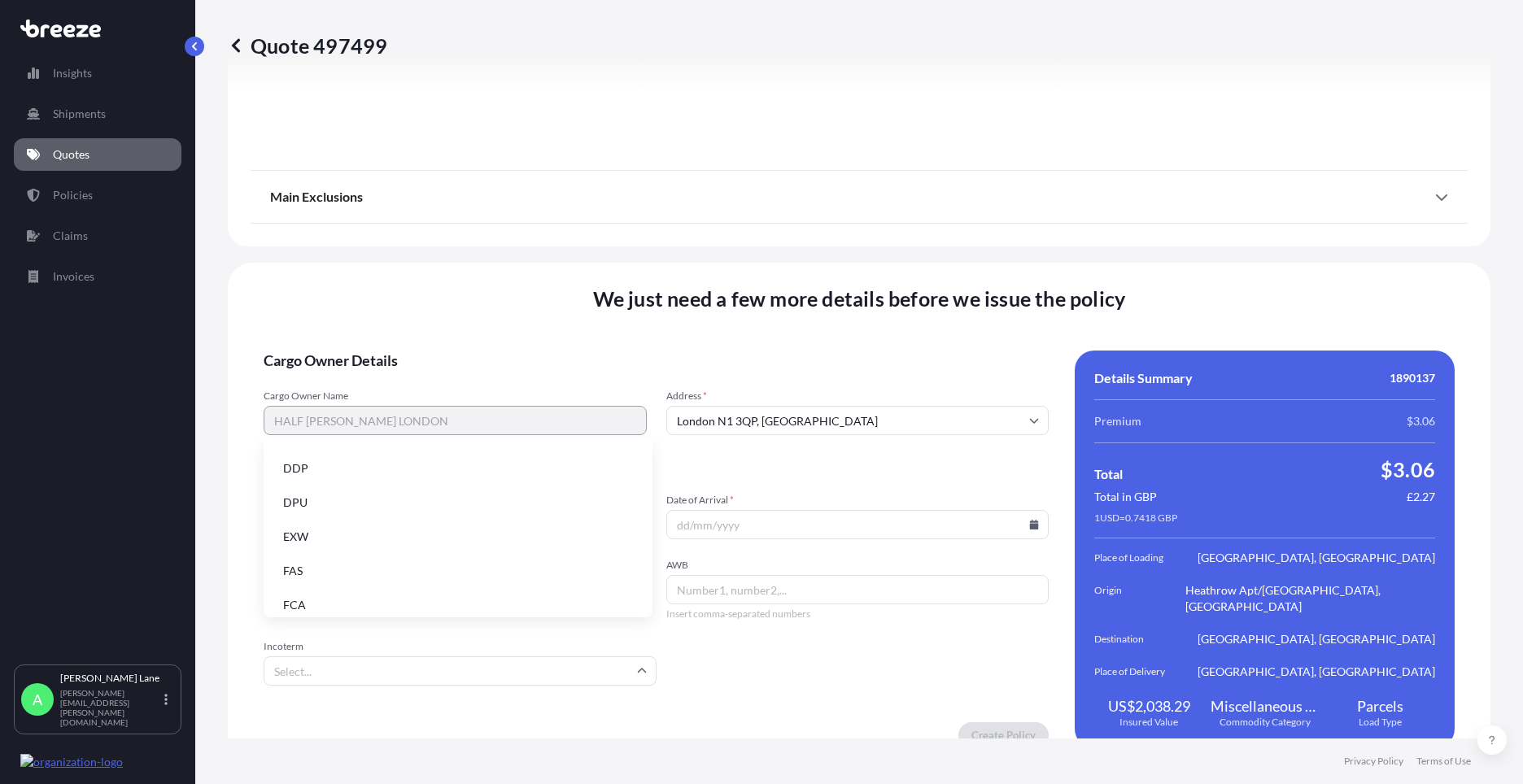
click at [357, 469] on li "DDP" at bounding box center [458, 469] width 376 height 31
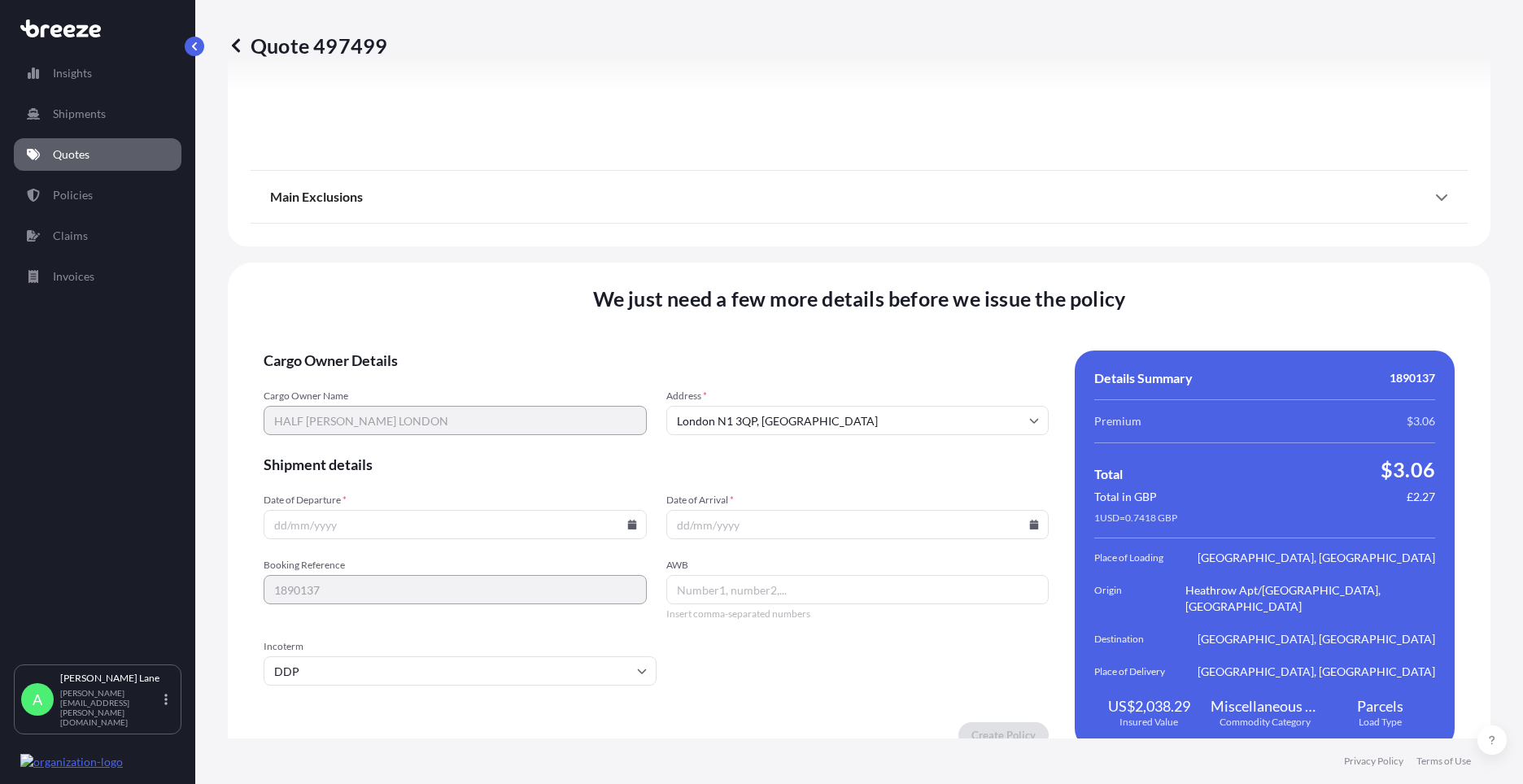
drag, startPoint x: 414, startPoint y: 510, endPoint x: 566, endPoint y: 576, distance: 165.7
click at [546, 605] on form "Cargo Owner Details Cargo Owner Name HALF [PERSON_NAME] [GEOGRAPHIC_DATA] Addre…" at bounding box center [656, 549] width 785 height 398
click at [627, 520] on icon at bounding box center [631, 524] width 9 height 9
click at [454, 423] on button "28" at bounding box center [453, 425] width 26 height 26
type input "[DATE]"
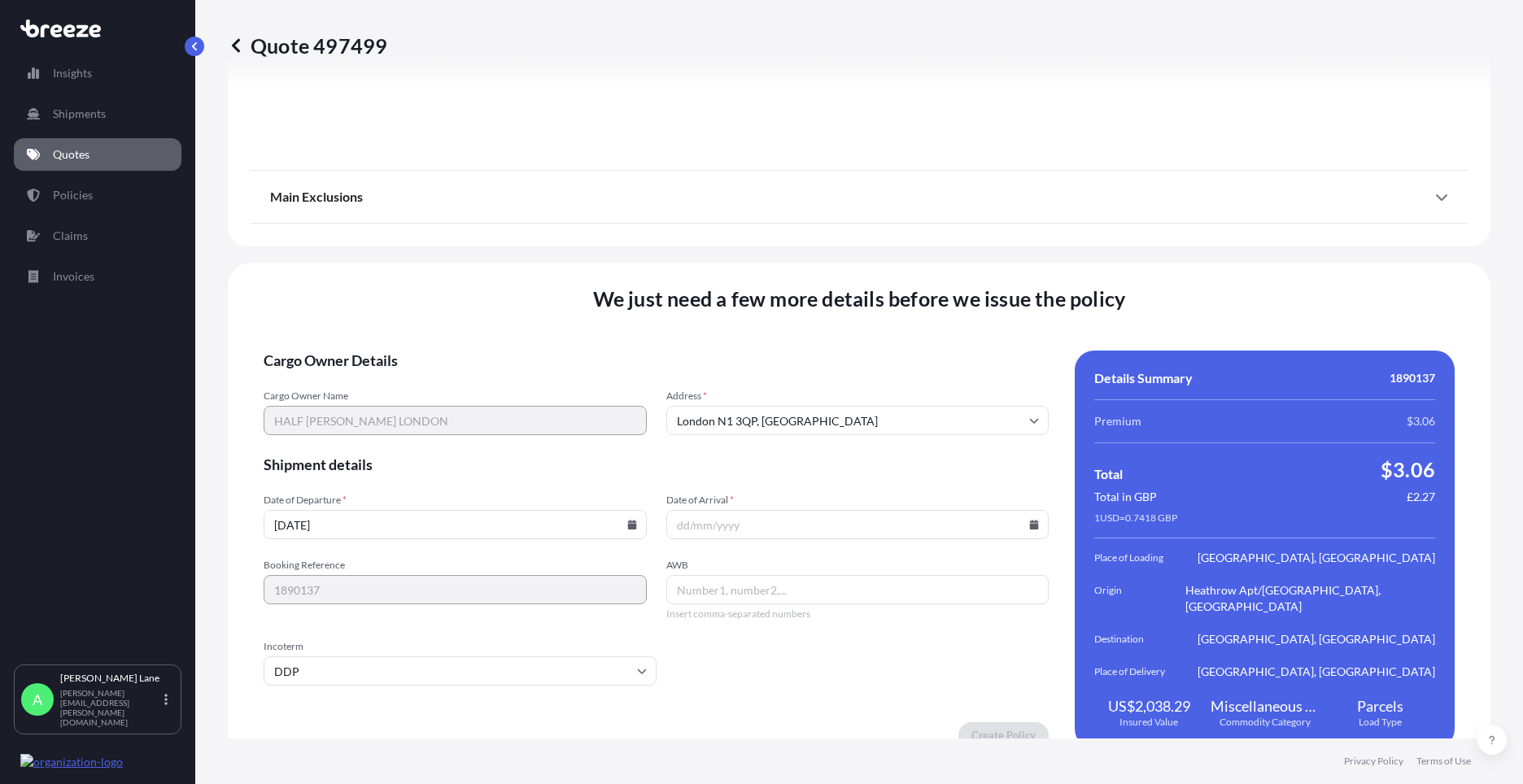
paste input "1ZW074F30418434143"
type input "1ZW074F30418434143"
click at [1030, 520] on icon at bounding box center [1034, 524] width 9 height 9
click at [853, 422] on button "28" at bounding box center [852, 425] width 26 height 26
type input "[DATE]"
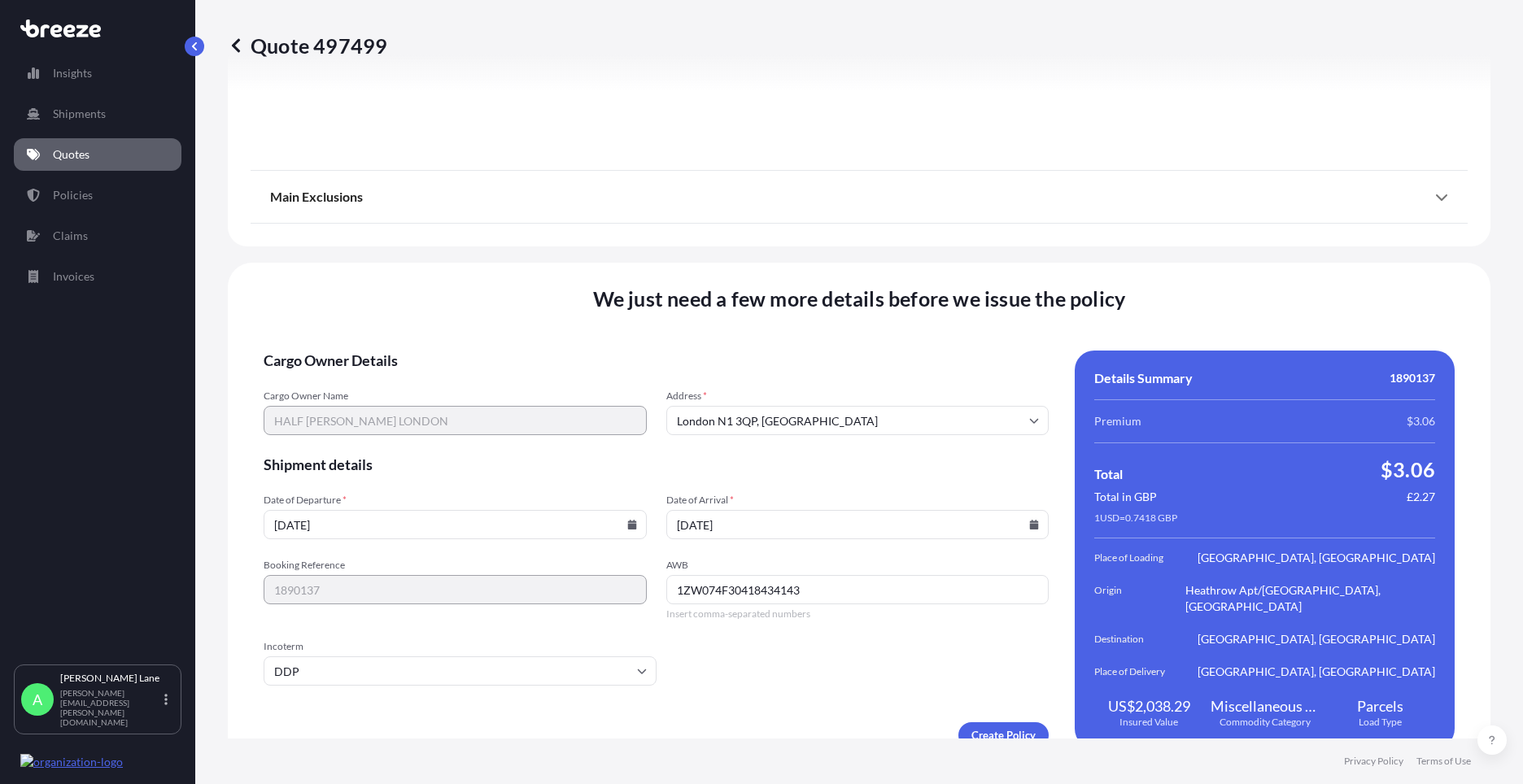
click at [633, 510] on input "[DATE]" at bounding box center [455, 525] width 383 height 29
click at [627, 520] on icon at bounding box center [631, 524] width 9 height 9
click at [373, 422] on button "26" at bounding box center [377, 425] width 26 height 26
type input "[DATE]"
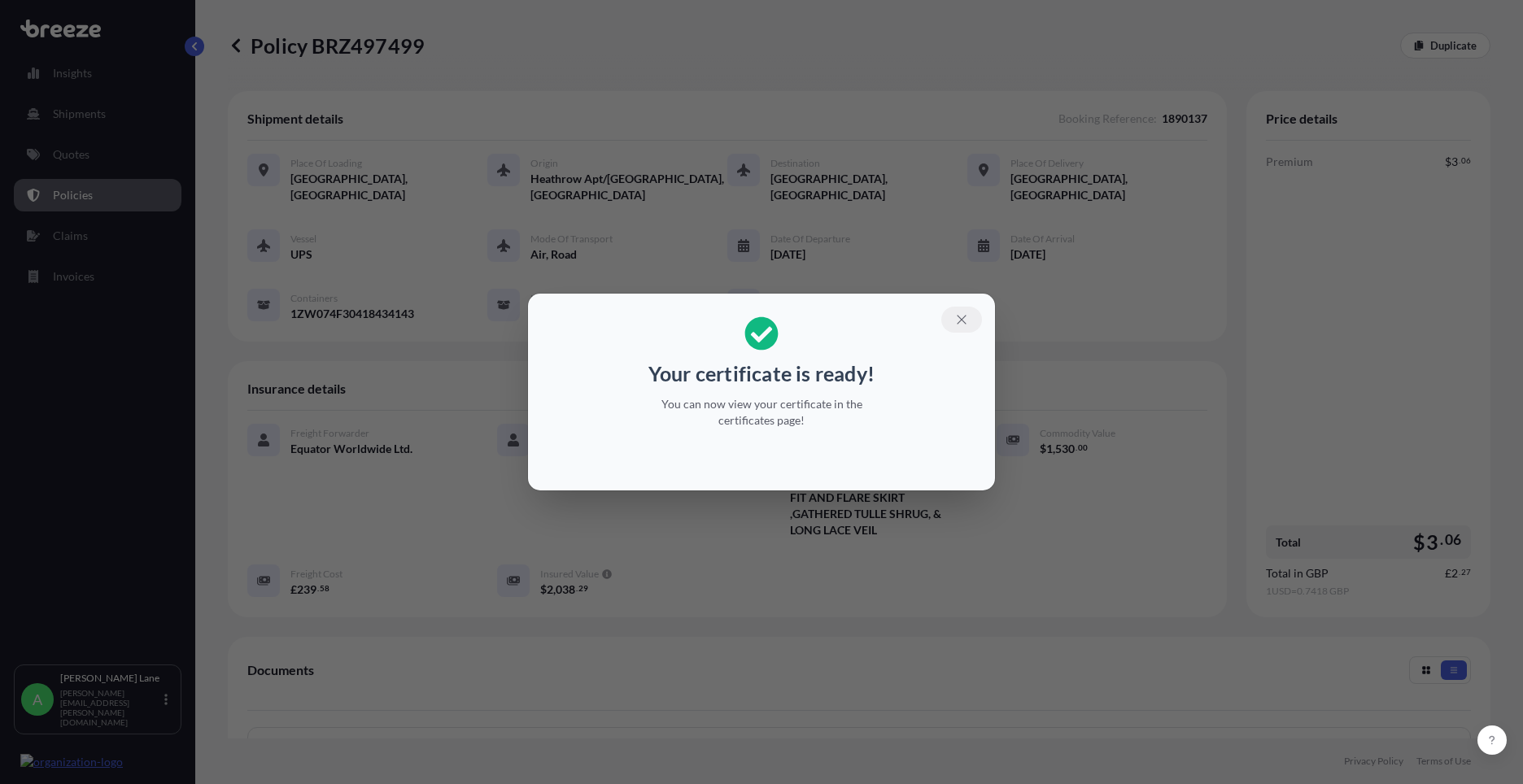
click at [966, 313] on icon "button" at bounding box center [961, 319] width 14 height 14
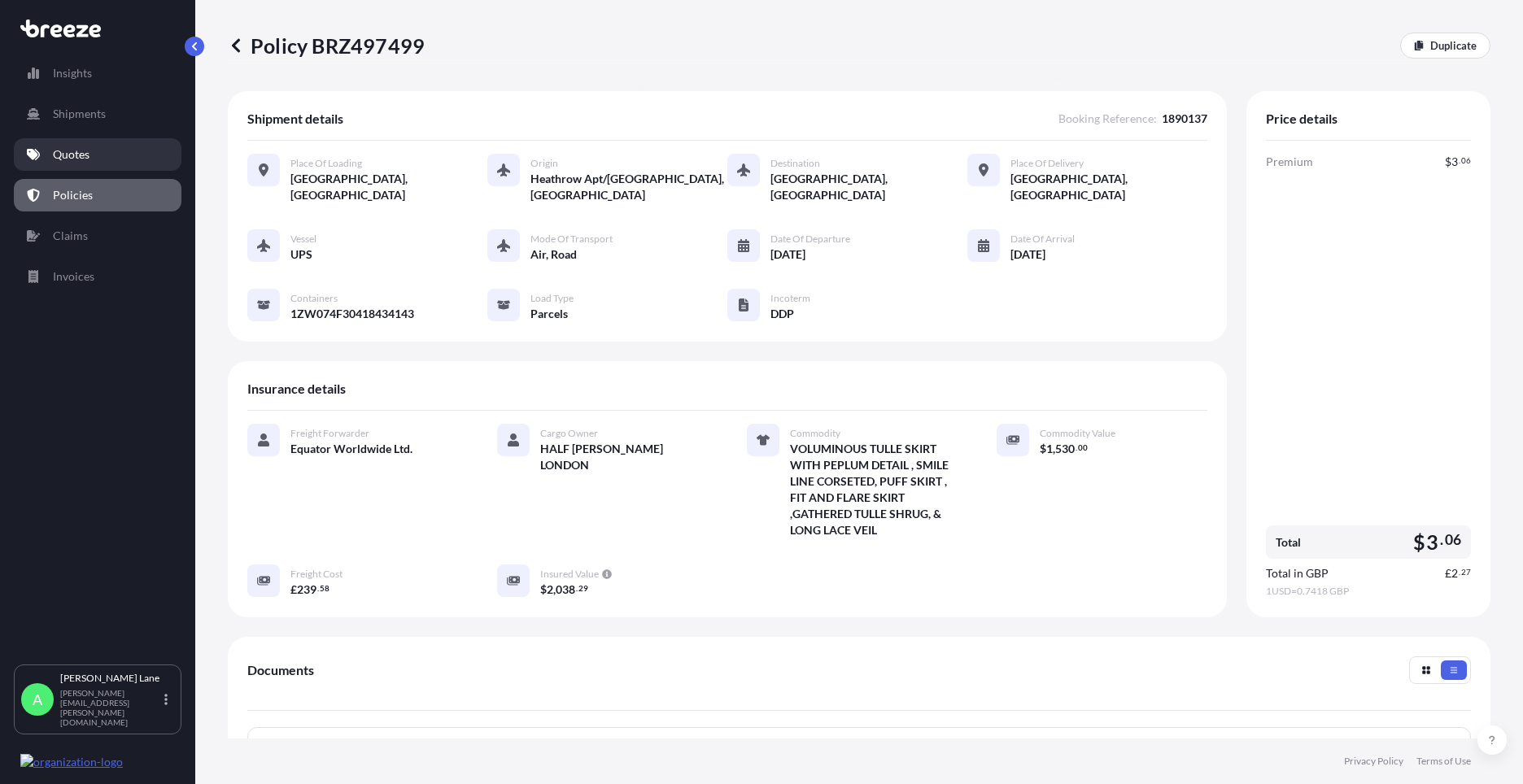
click at [107, 162] on link "Quotes" at bounding box center [97, 155] width 168 height 32
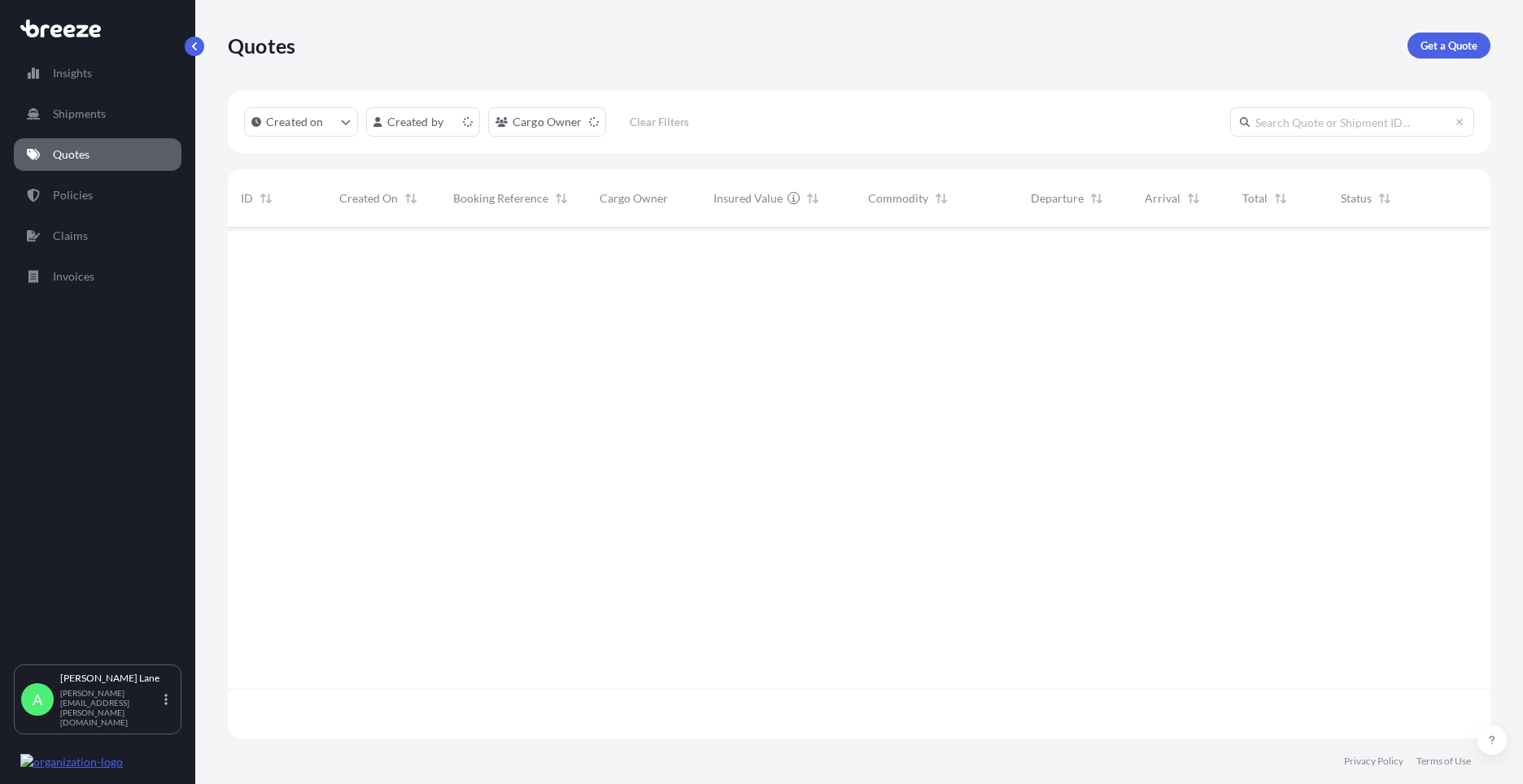
scroll to position [508, 1251]
click at [1461, 43] on p "Get a Quote" at bounding box center [1448, 45] width 57 height 16
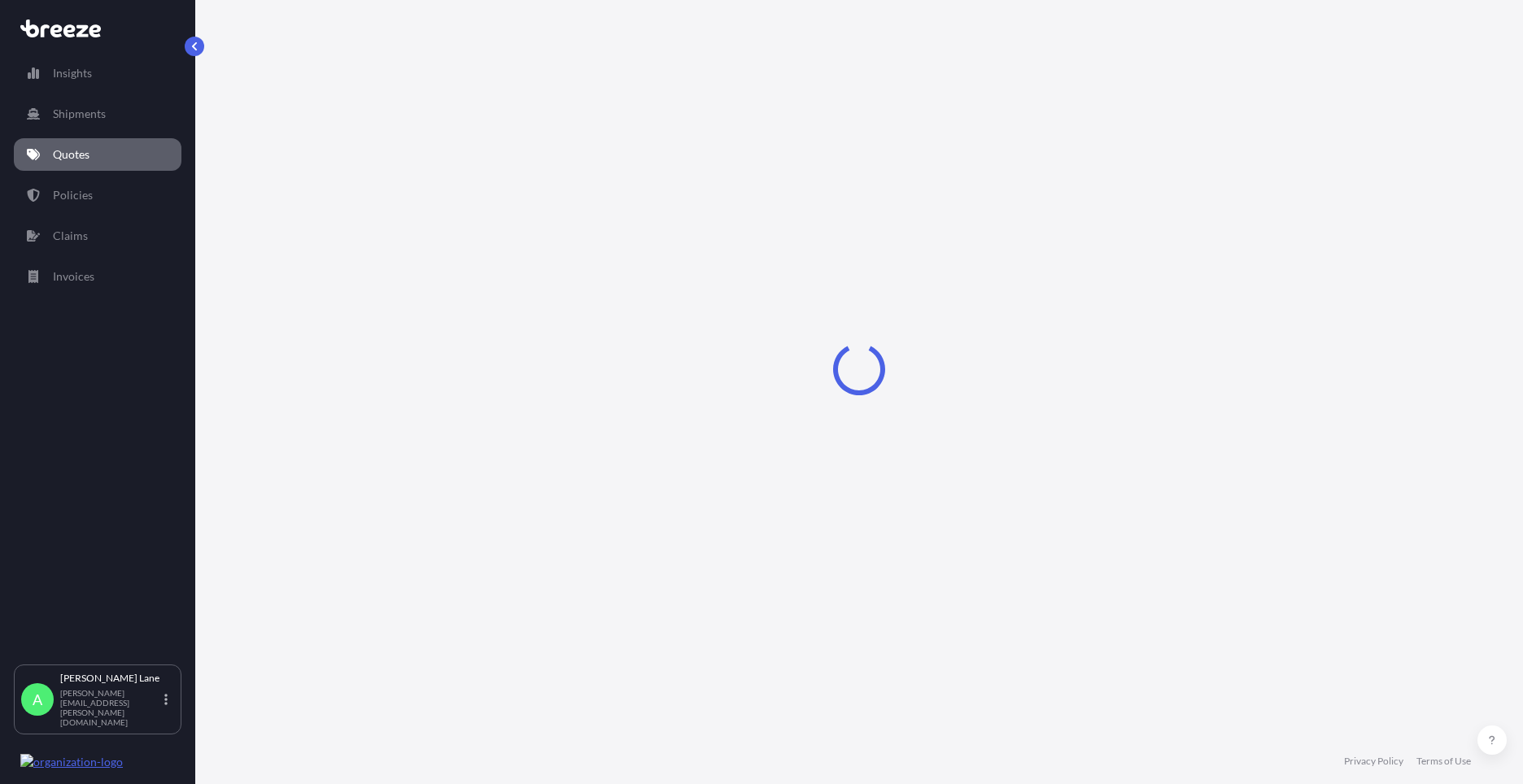
select select "Road"
select select "1"
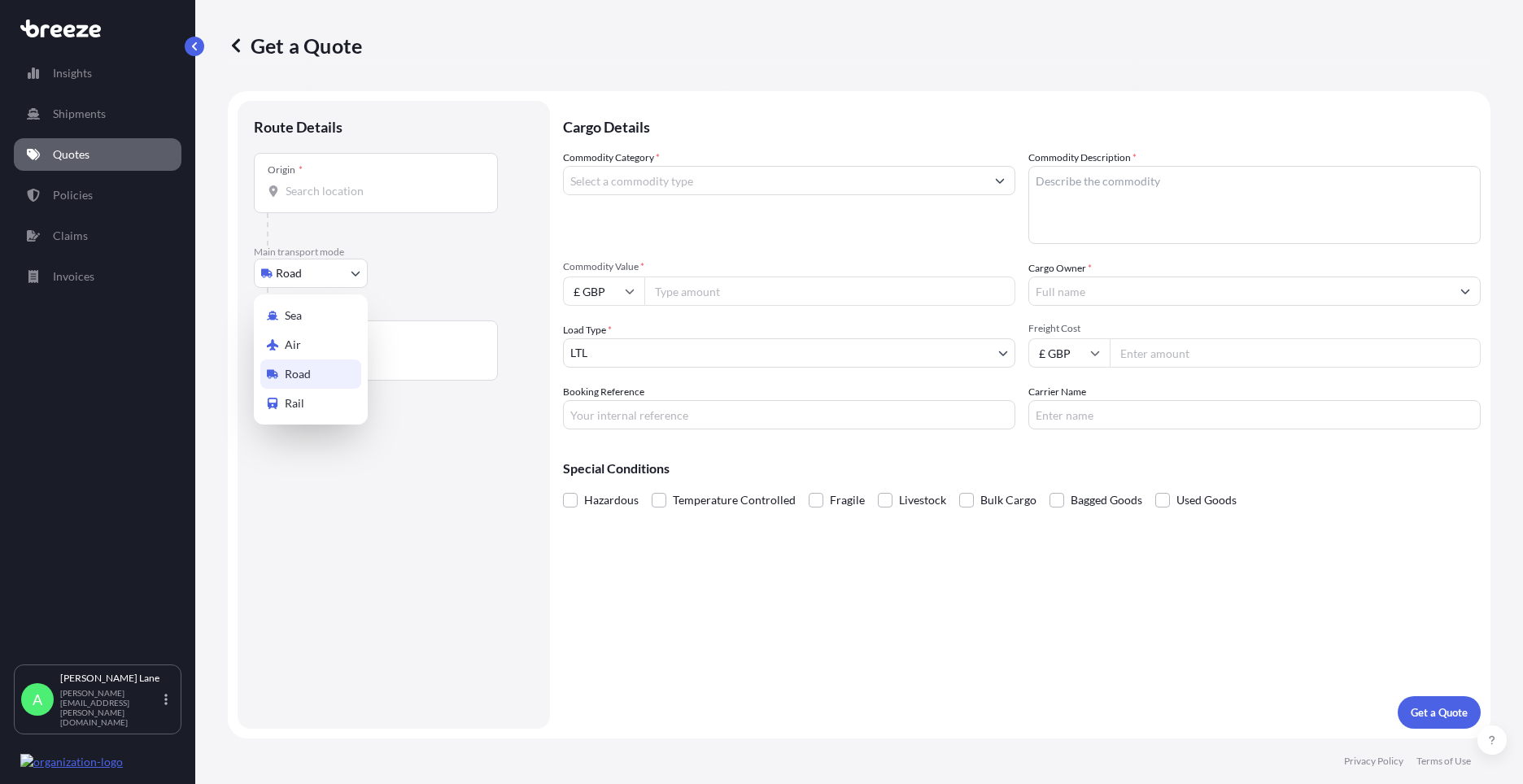
click at [316, 280] on body "Insights Shipments Quotes Policies Claims Invoices A [PERSON_NAME] [PERSON_NAME…" at bounding box center [762, 392] width 1523 height 784
click at [312, 341] on div "Air" at bounding box center [311, 344] width 101 height 29
select select "Air"
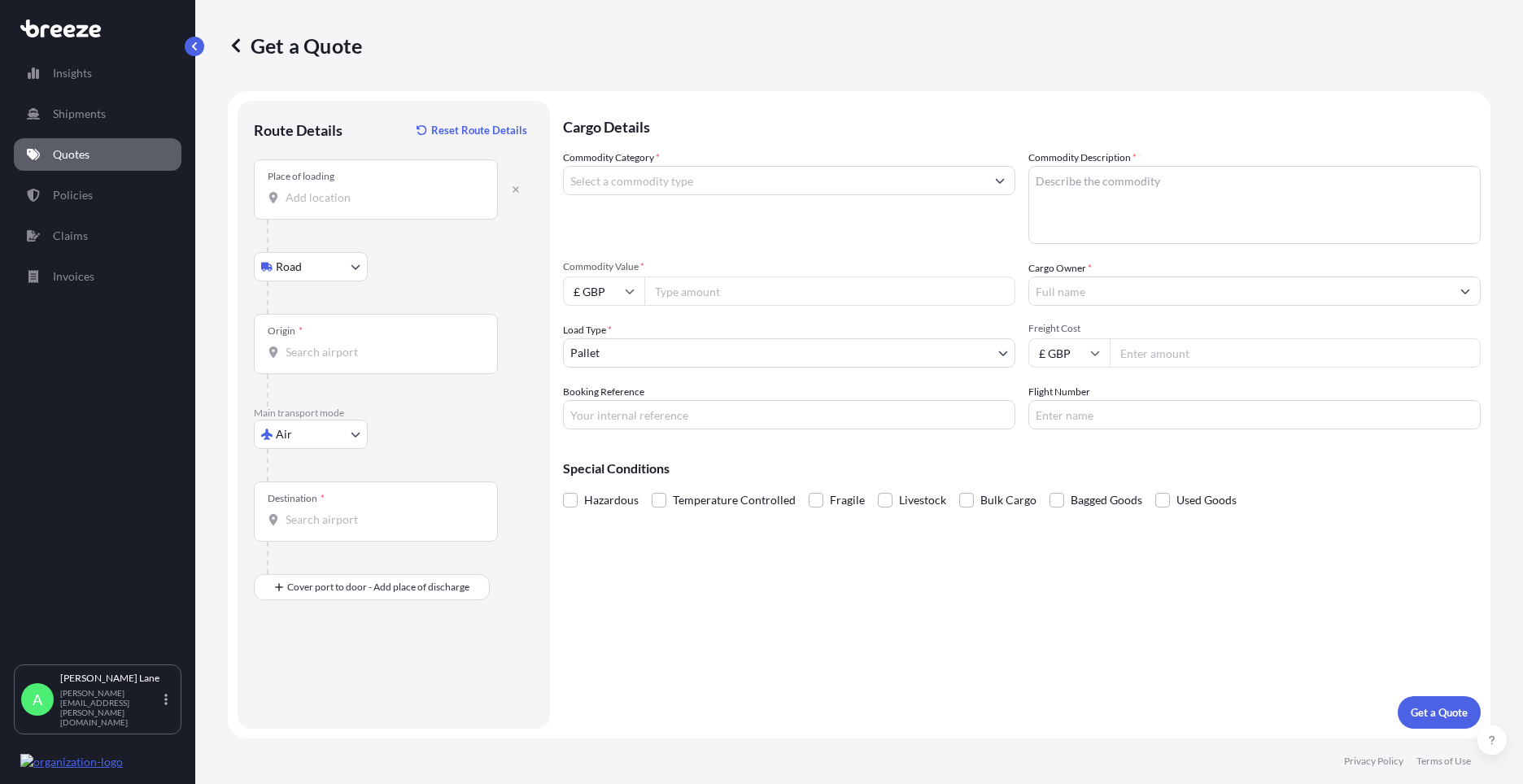
drag, startPoint x: 374, startPoint y: 189, endPoint x: 385, endPoint y: 199, distance: 14.9
click at [374, 189] on div "Place of loading" at bounding box center [375, 189] width 244 height 60
click at [374, 190] on input "Place of loading" at bounding box center [382, 197] width 192 height 16
paste input "EN3 7QA"
click at [422, 264] on div "[STREET_ADDRESS]" at bounding box center [414, 252] width 309 height 39
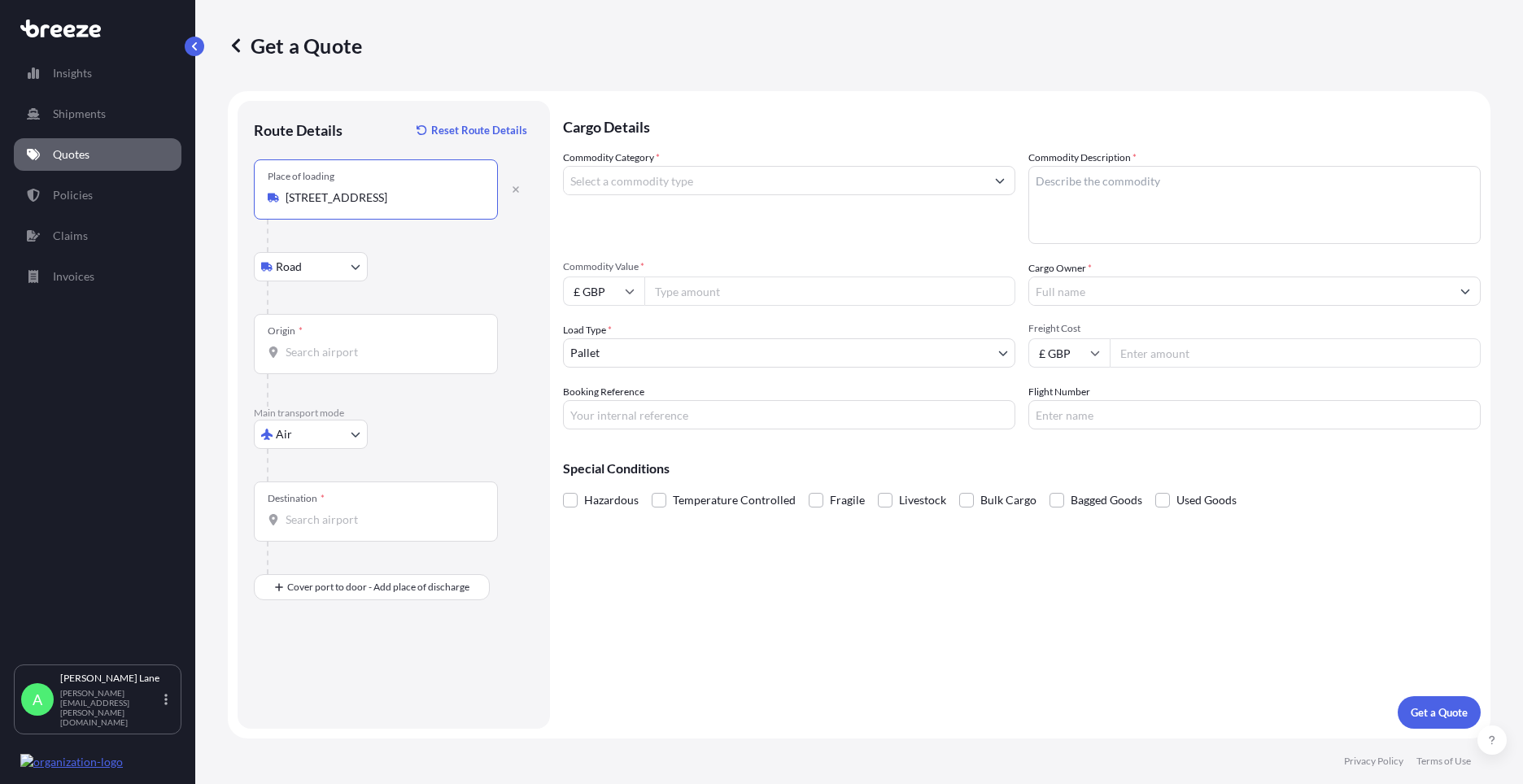
type input "[STREET_ADDRESS]"
click at [404, 352] on input "Origin *" at bounding box center [382, 351] width 192 height 16
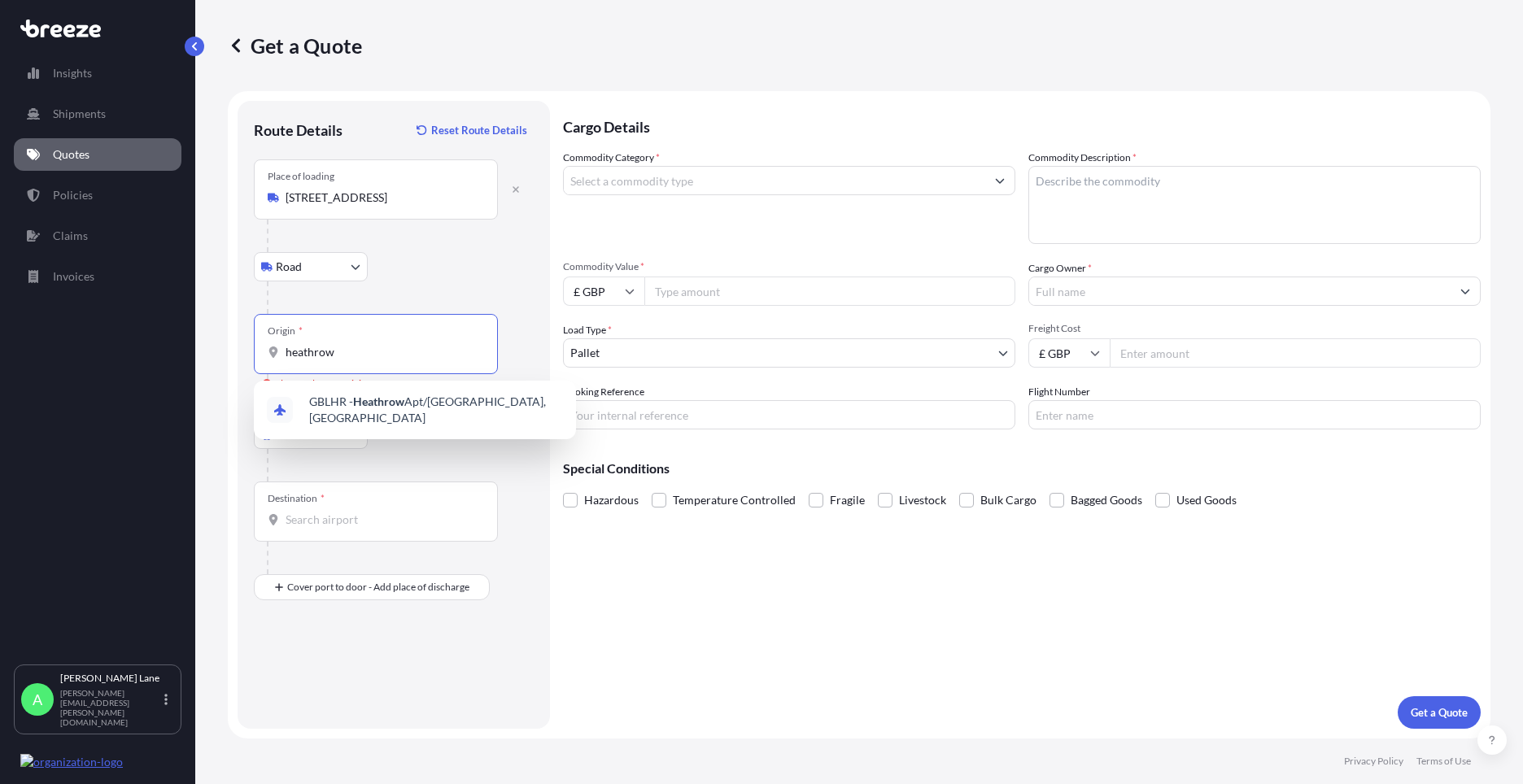
drag, startPoint x: 348, startPoint y: 352, endPoint x: 266, endPoint y: 353, distance: 82.0
click at [266, 353] on div "Origin * heathrow" at bounding box center [375, 344] width 244 height 60
type input "GBLHR - Heathrow Apt/[GEOGRAPHIC_DATA], [GEOGRAPHIC_DATA]"
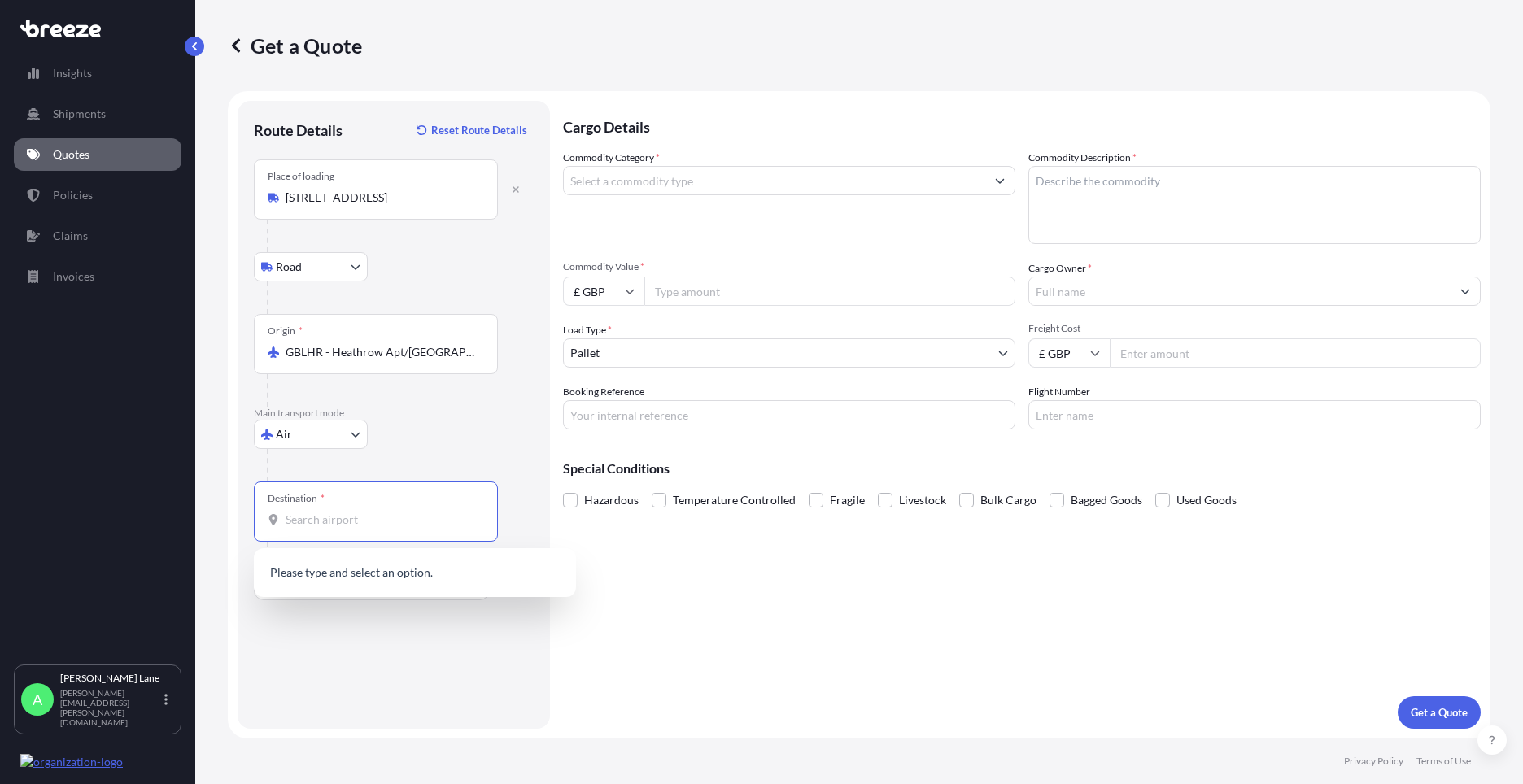
click at [351, 517] on input "Destination *" at bounding box center [382, 519] width 192 height 16
type input "[PERSON_NAME][GEOGRAPHIC_DATA], [GEOGRAPHIC_DATA]"
click at [376, 604] on div "Route Details Reset Route Details Place of loading Enfield EN3 [GEOGRAPHIC_DATA…" at bounding box center [393, 415] width 280 height 595
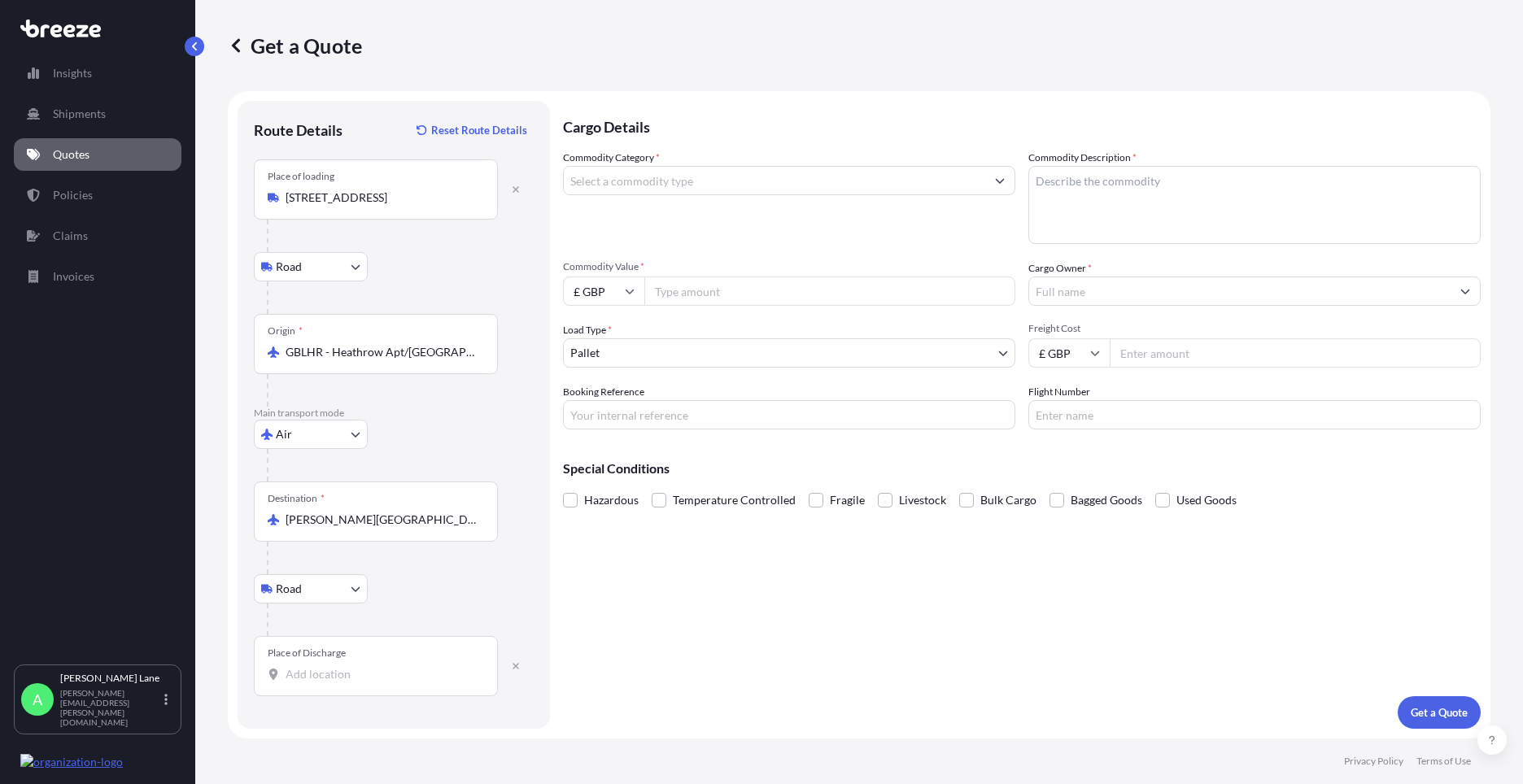
drag, startPoint x: 345, startPoint y: 685, endPoint x: 308, endPoint y: 682, distance: 37.1
click at [304, 683] on div "Place of Discharge" at bounding box center [375, 666] width 244 height 60
click at [304, 682] on input "Place of Discharge" at bounding box center [382, 673] width 192 height 16
paste input "85286"
type input "[GEOGRAPHIC_DATA], [GEOGRAPHIC_DATA] 85286, [GEOGRAPHIC_DATA]"
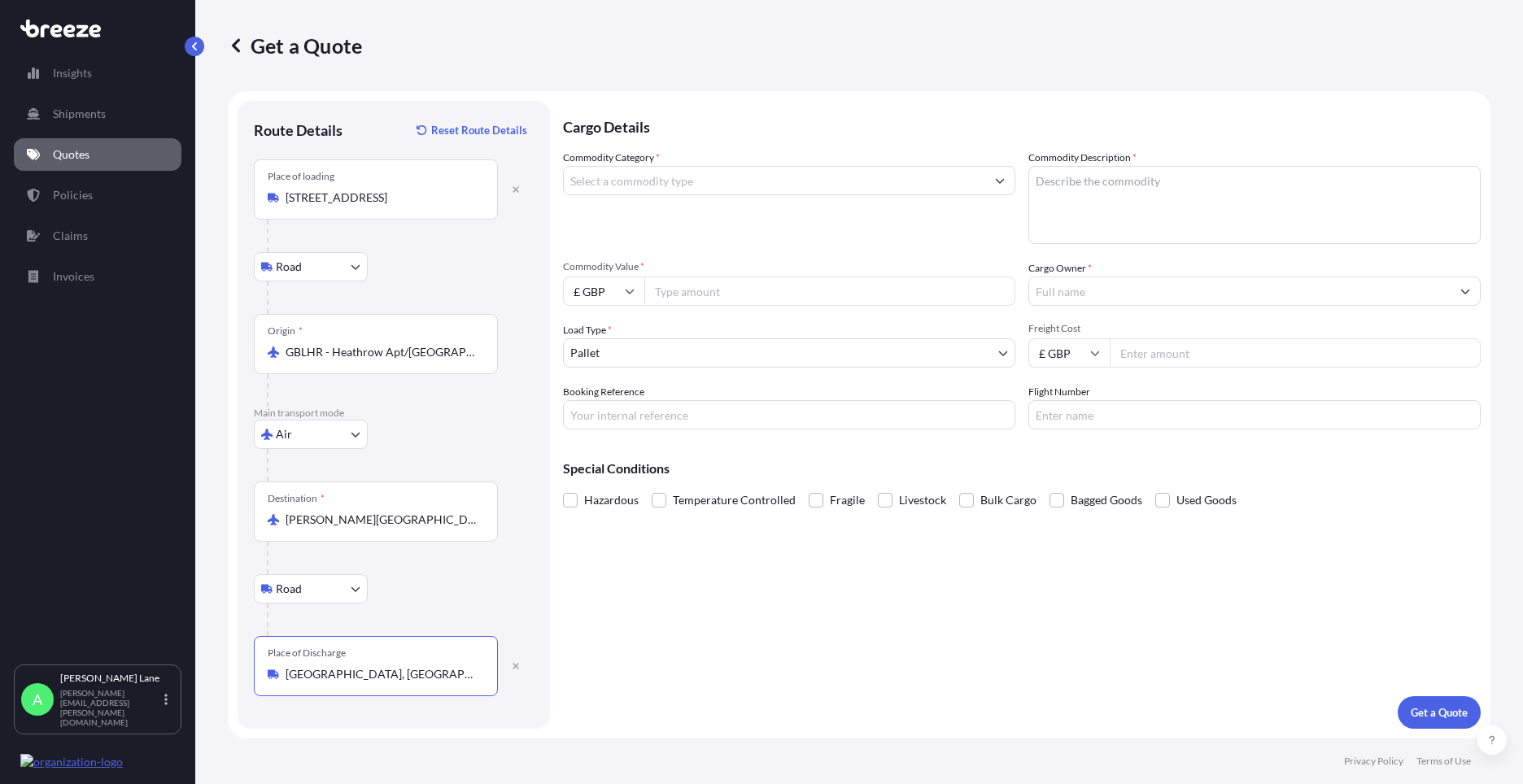
click at [663, 183] on input "Commodity Category *" at bounding box center [774, 180] width 421 height 29
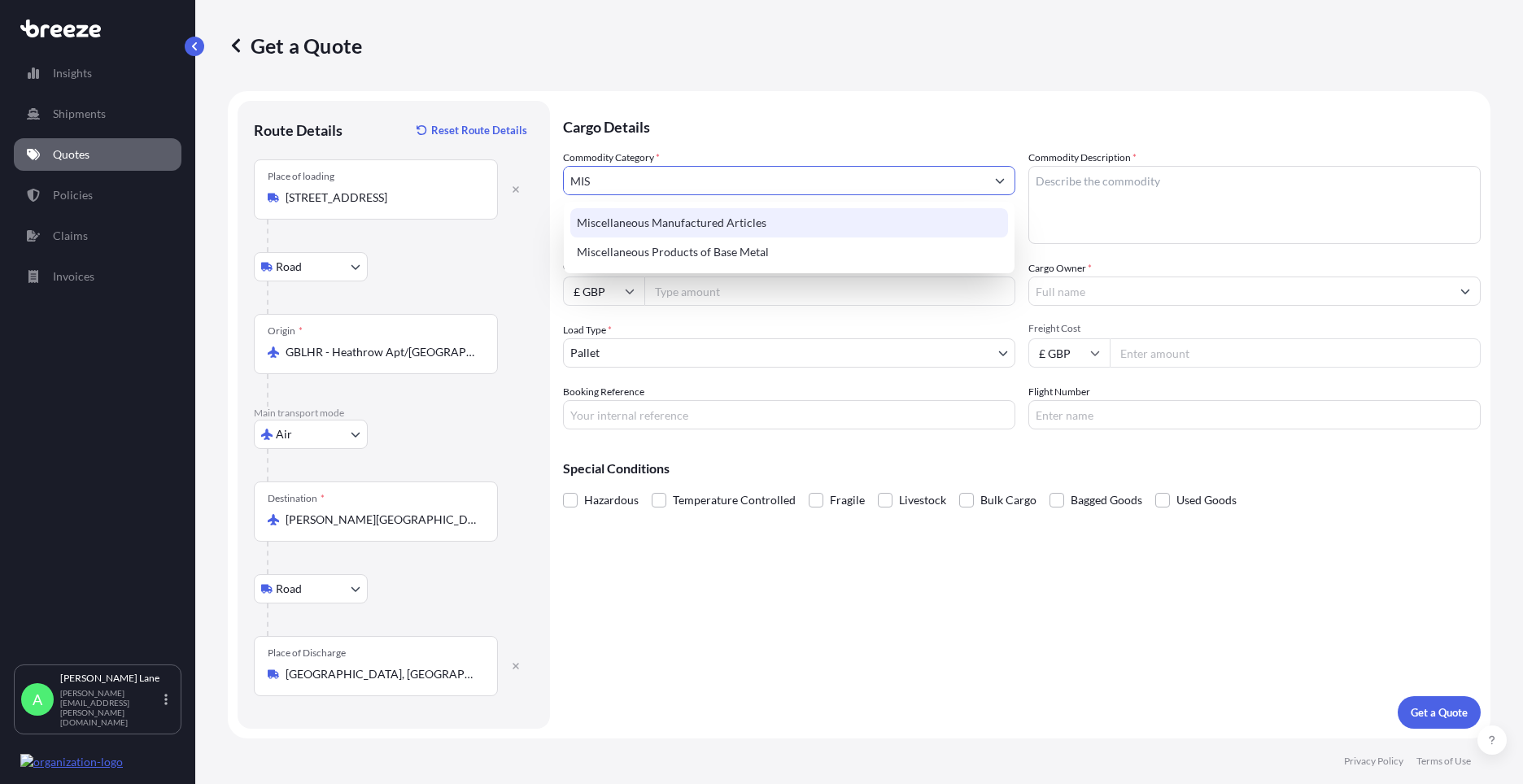
click at [681, 228] on div "Miscellaneous Manufactured Articles" at bounding box center [789, 223] width 437 height 29
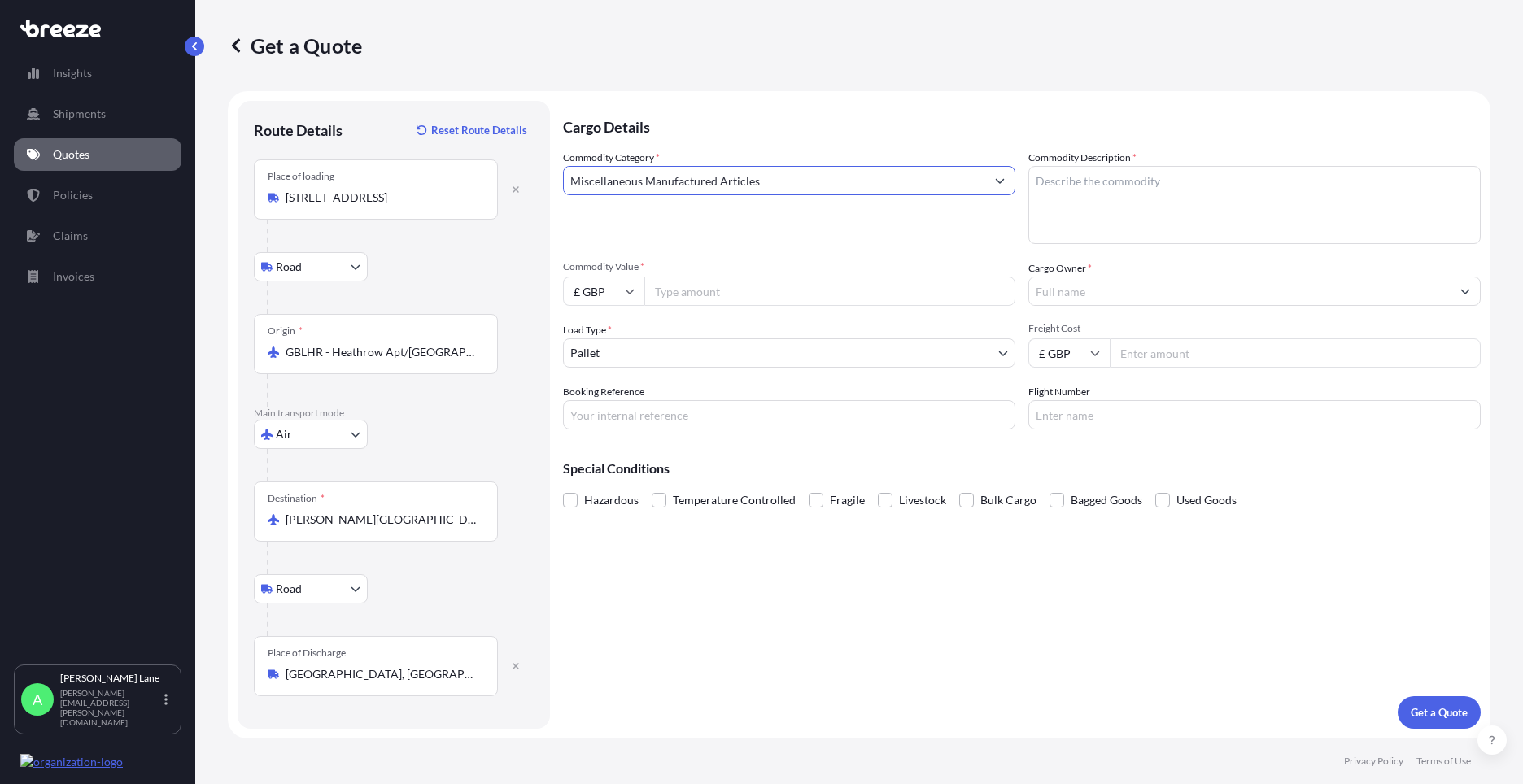
type input "Miscellaneous Manufactured Articles"
click at [721, 288] on input "Commodity Value *" at bounding box center [830, 291] width 371 height 29
type input "817.20"
click at [608, 304] on input "£ GBP" at bounding box center [604, 291] width 82 height 29
click at [598, 410] on div "$ USD" at bounding box center [603, 404] width 68 height 31
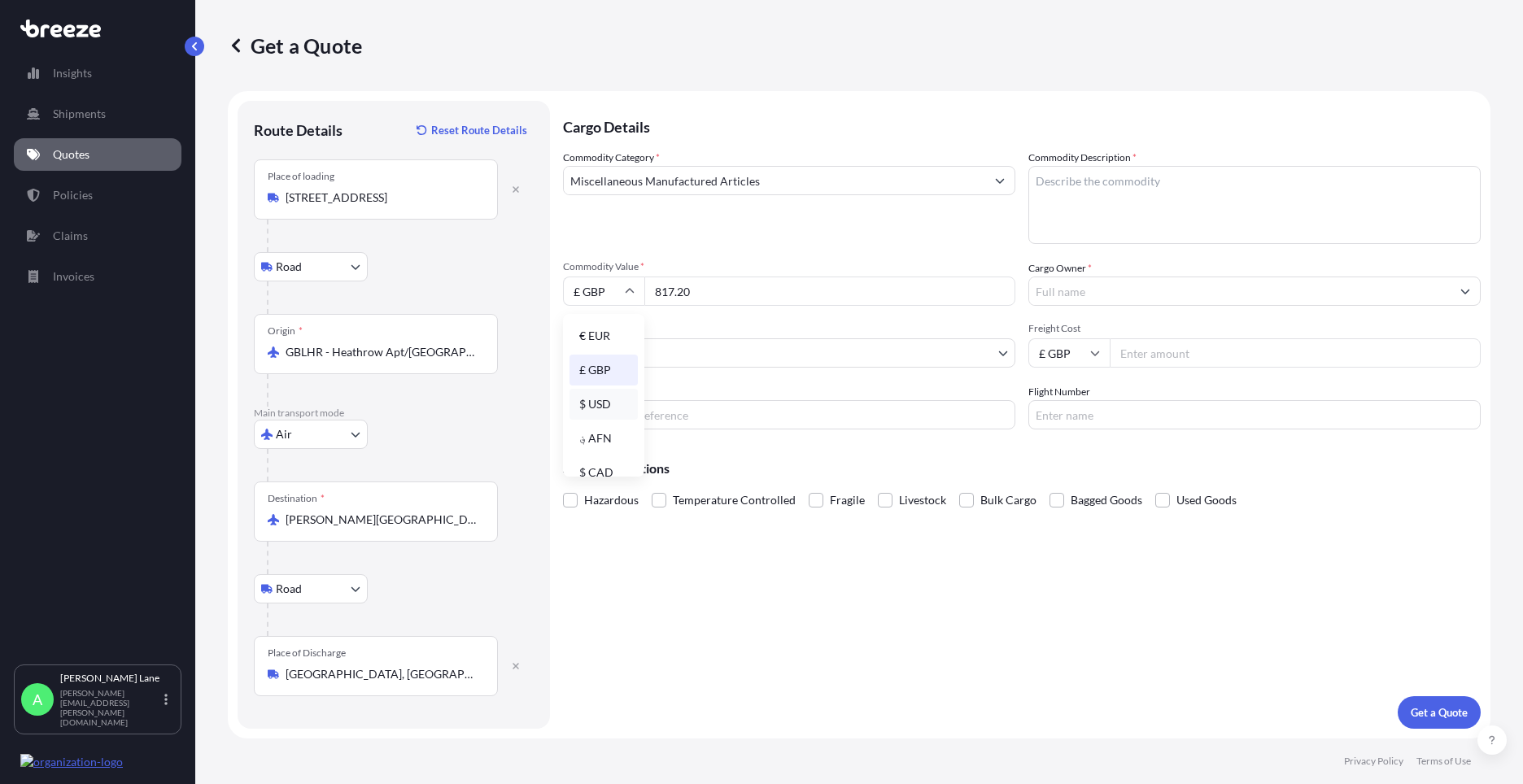
type input "$ USD"
click at [623, 358] on body "Insights Shipments Quotes Policies Claims Invoices A [PERSON_NAME] [PERSON_NAME…" at bounding box center [762, 392] width 1523 height 784
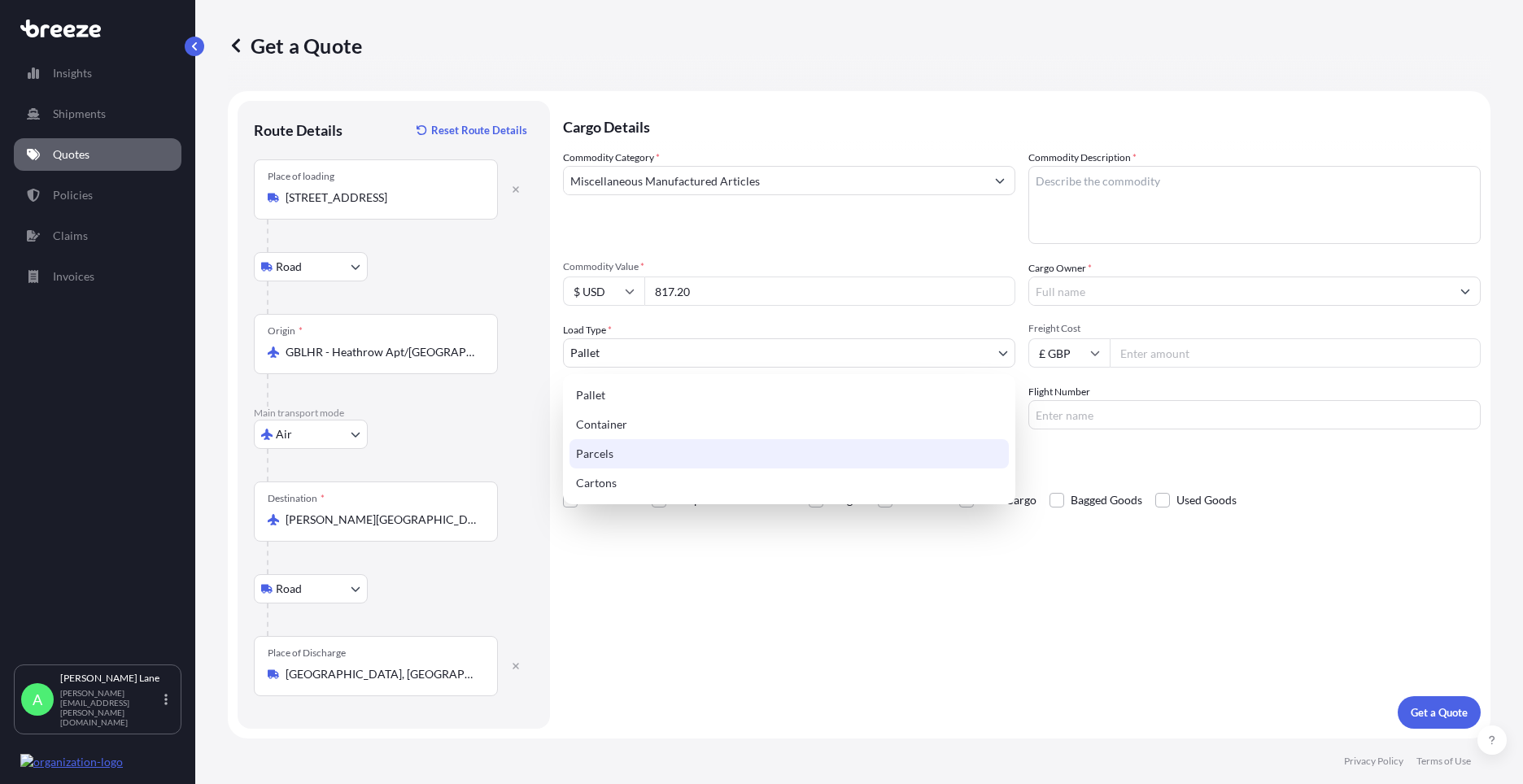
click at [607, 456] on div "Parcels" at bounding box center [789, 453] width 439 height 29
select select "3"
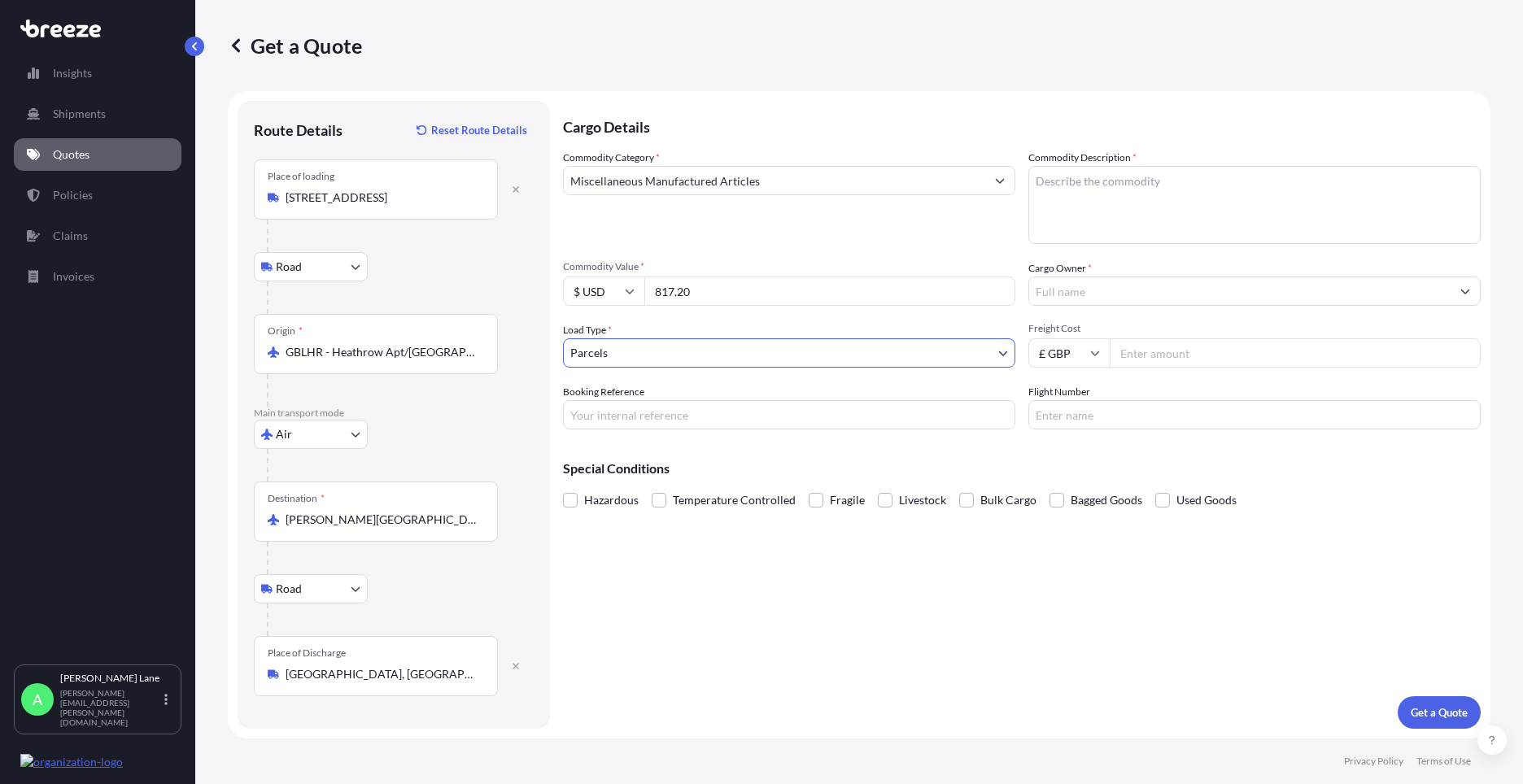
click at [648, 422] on input "Booking Reference" at bounding box center [790, 414] width 453 height 29
paste input "1890148"
type input "1890148"
click at [1097, 234] on textarea "Commodity Description *" at bounding box center [1255, 205] width 453 height 78
type textarea "GO KART PARTS"
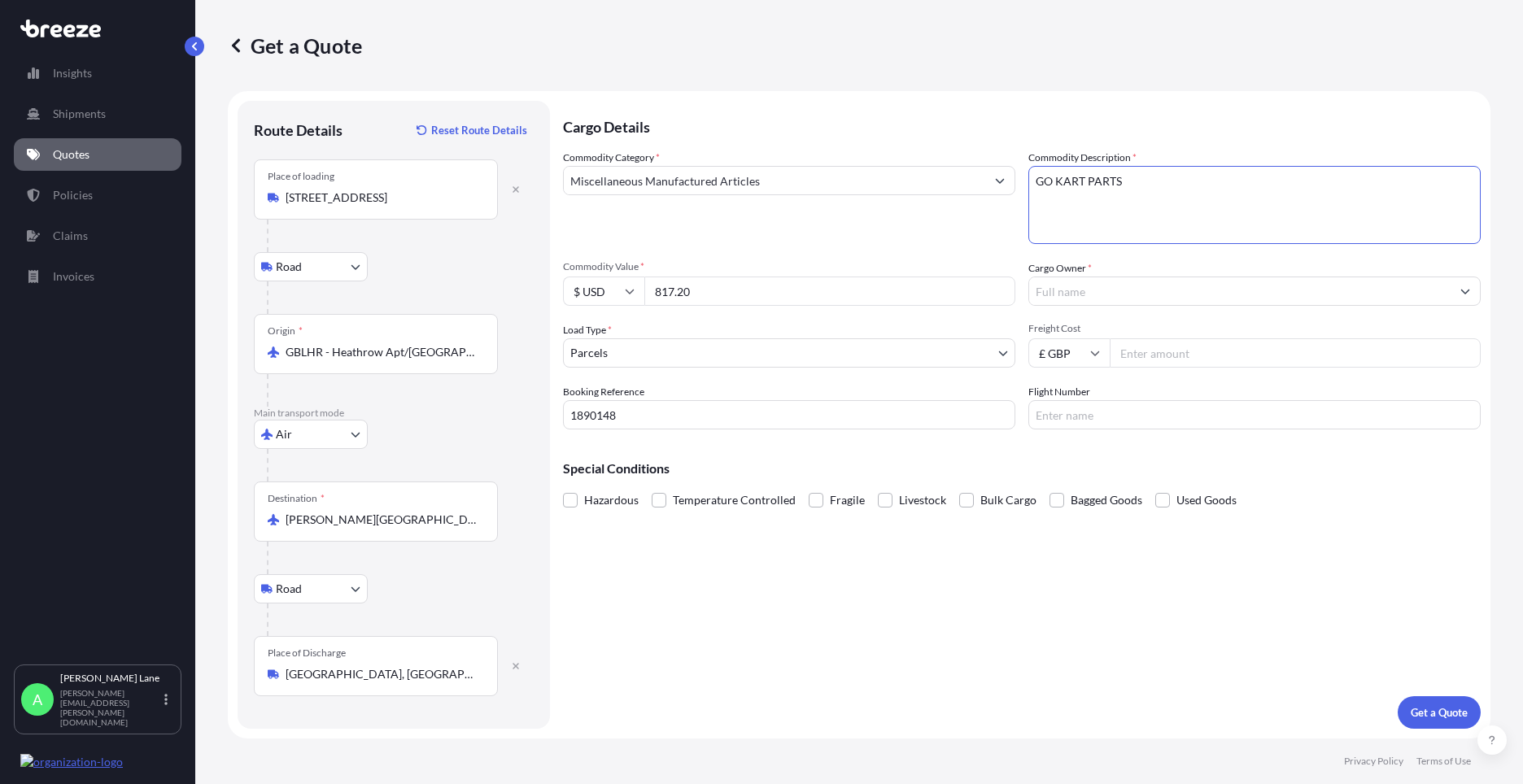
click at [1122, 288] on input "Cargo Owner *" at bounding box center [1240, 291] width 421 height 29
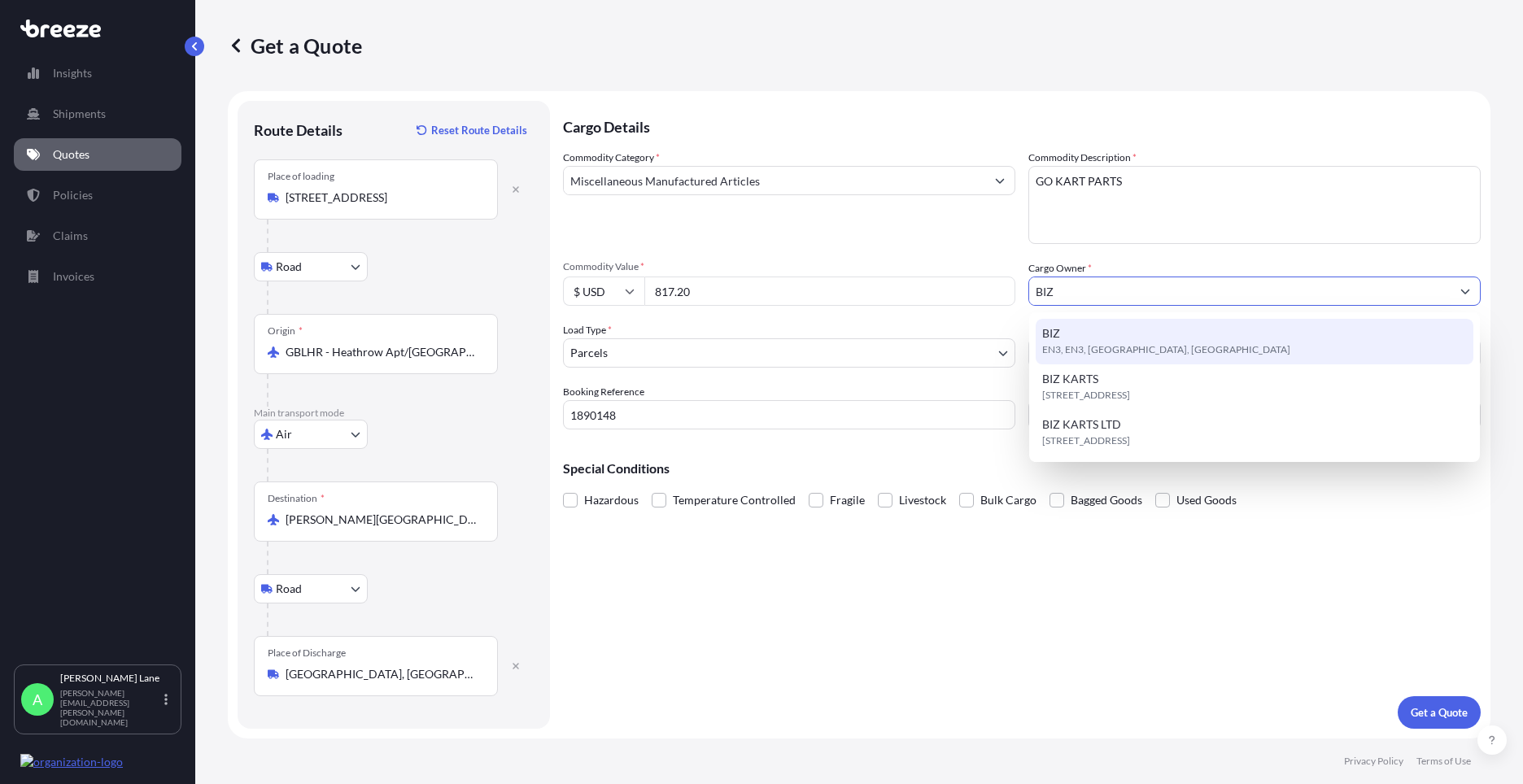
click at [1104, 346] on span "EN3, EN3, [GEOGRAPHIC_DATA], [GEOGRAPHIC_DATA]" at bounding box center [1166, 349] width 248 height 16
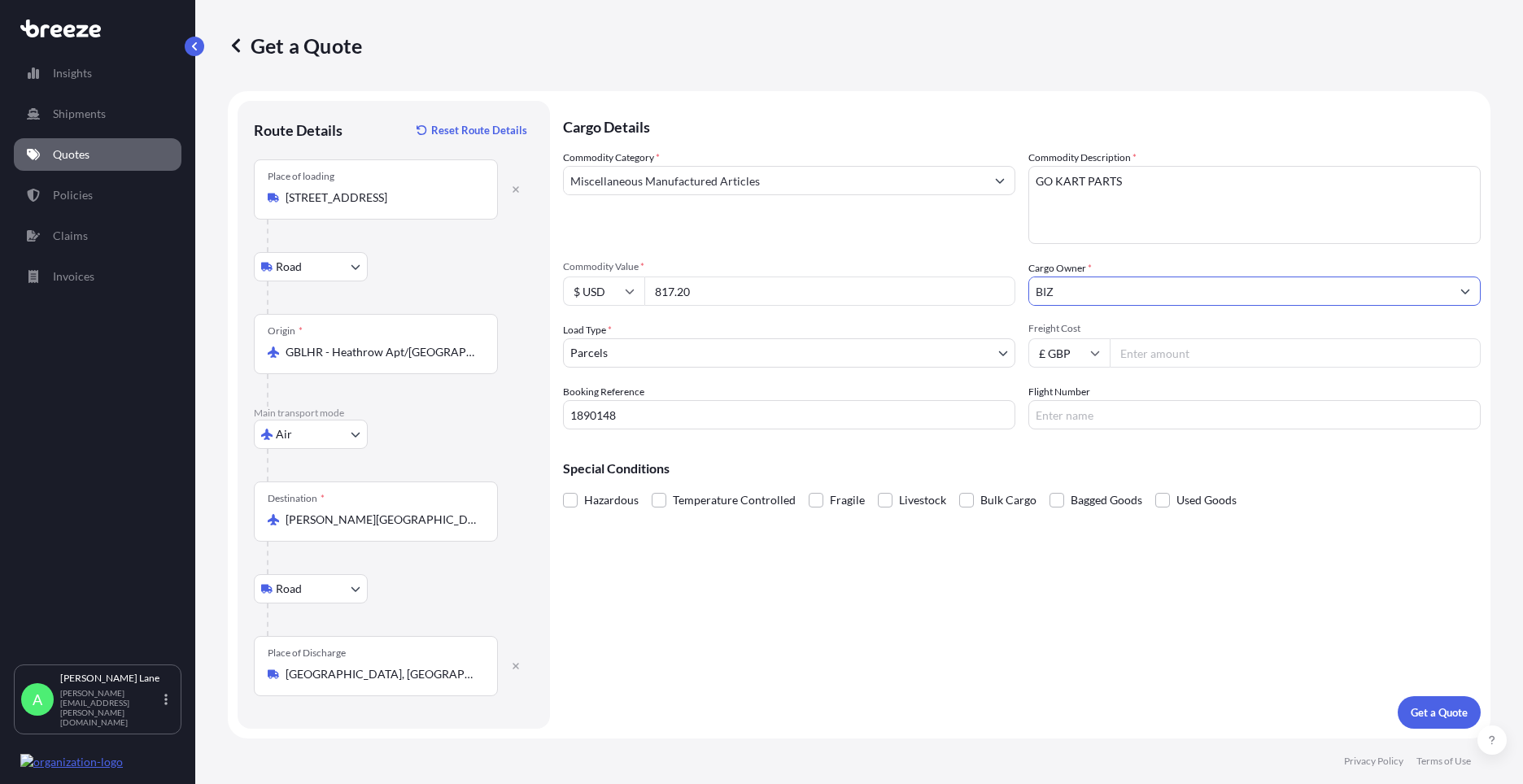
type input "BIZ"
click at [1144, 345] on input "Freight Cost" at bounding box center [1295, 353] width 371 height 29
type input "191.32"
drag, startPoint x: 1086, startPoint y: 432, endPoint x: 1083, endPoint y: 419, distance: 13.3
click at [1085, 428] on div "Cargo Details Commodity Category * Miscellaneous Manufactured Articles Commodit…" at bounding box center [1022, 415] width 918 height 628
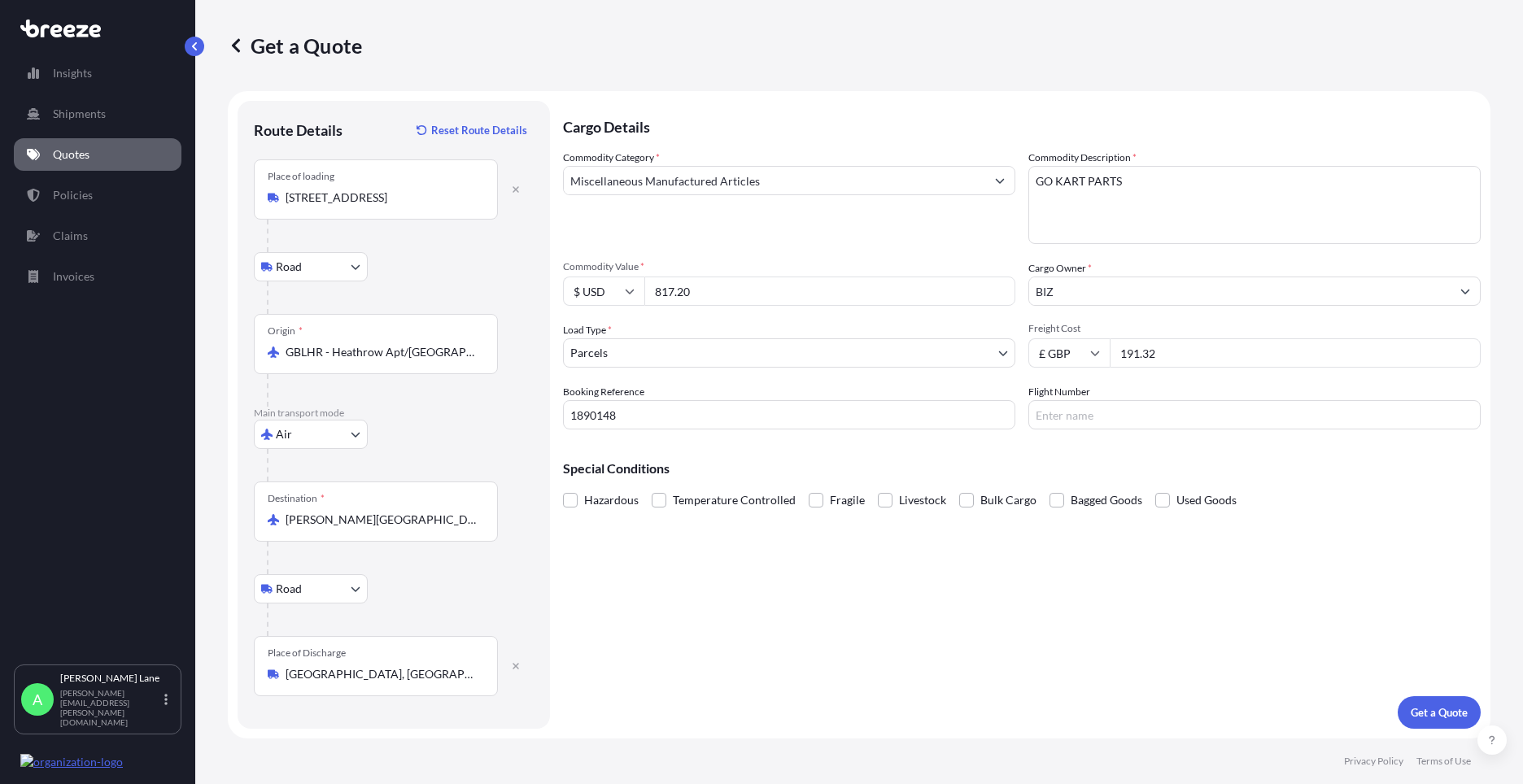
click at [1083, 418] on input "Flight Number" at bounding box center [1255, 414] width 453 height 29
type input "DHL"
drag, startPoint x: 931, startPoint y: 603, endPoint x: 1254, endPoint y: 644, distance: 325.6
click at [938, 602] on div "Cargo Details Commodity Category * Miscellaneous Manufactured Articles Commodit…" at bounding box center [1022, 415] width 918 height 628
click at [1417, 713] on p "Get a Quote" at bounding box center [1439, 712] width 57 height 16
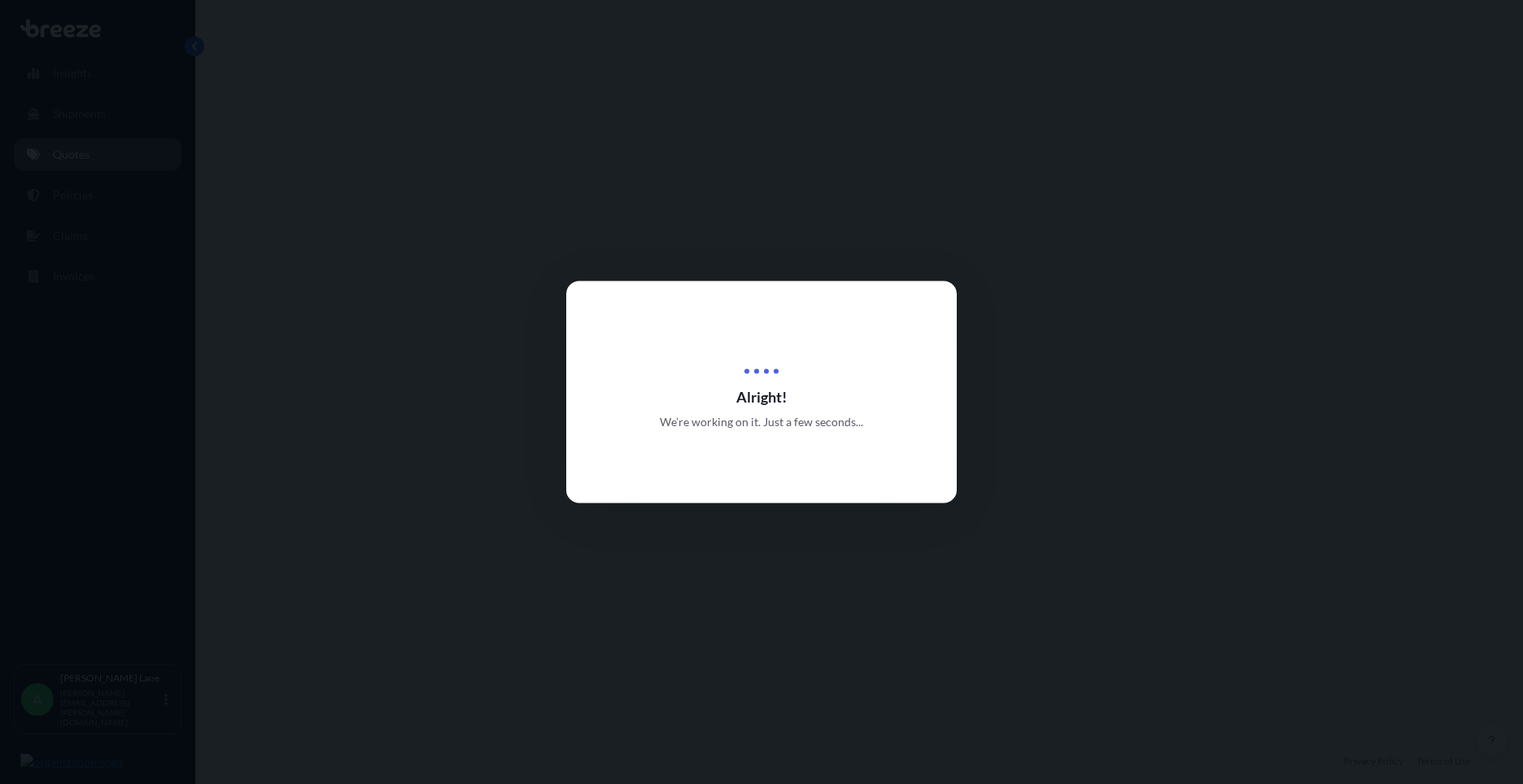
select select "Road"
select select "Air"
select select "Road"
select select "3"
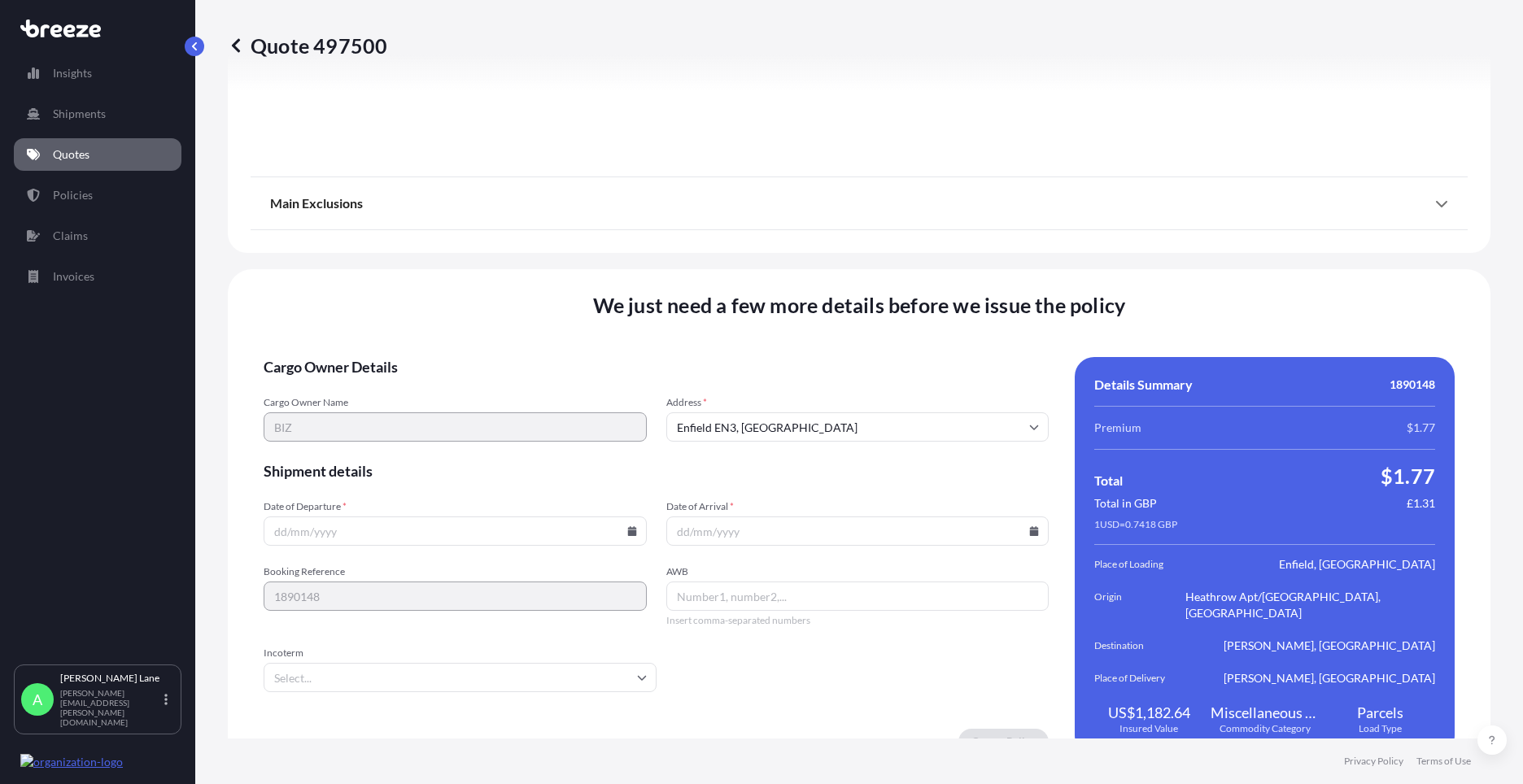
scroll to position [2121, 0]
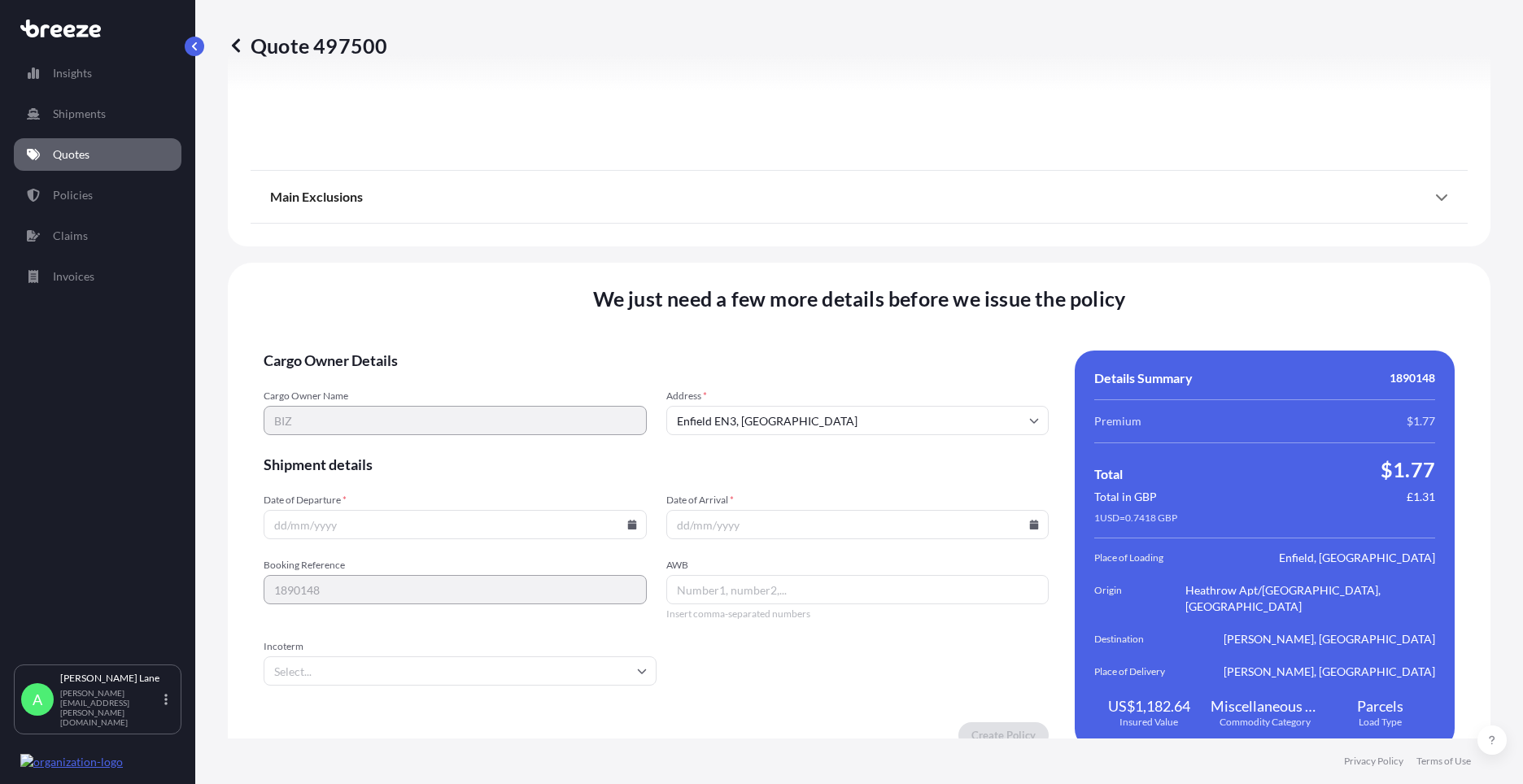
click at [628, 520] on icon at bounding box center [631, 524] width 9 height 9
click at [381, 429] on button "26" at bounding box center [377, 425] width 26 height 26
type input "[DATE]"
click at [347, 661] on input "Incoterm" at bounding box center [460, 671] width 393 height 29
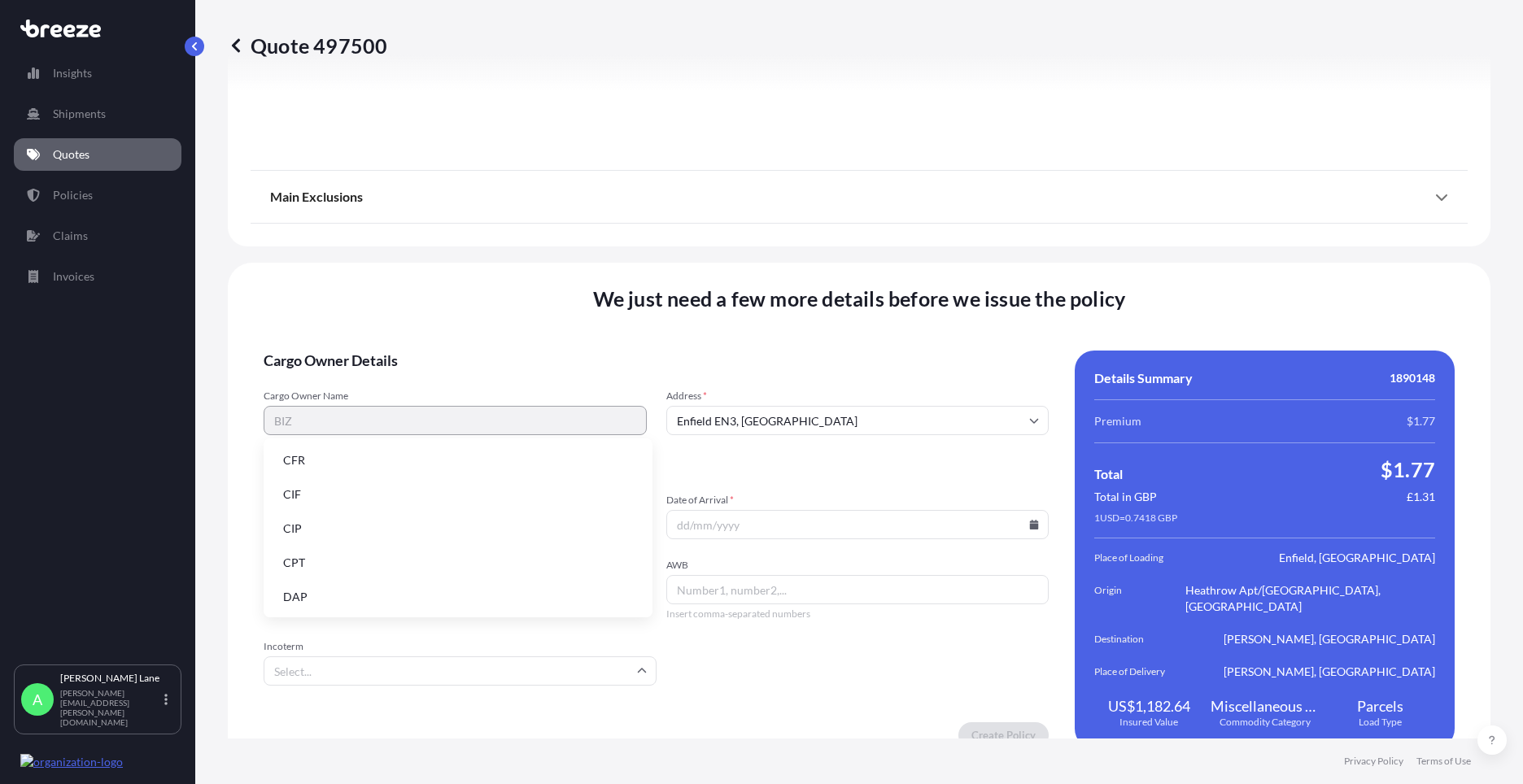
drag, startPoint x: 355, startPoint y: 598, endPoint x: 568, endPoint y: 589, distance: 213.2
click at [356, 596] on li "DAP" at bounding box center [458, 597] width 376 height 31
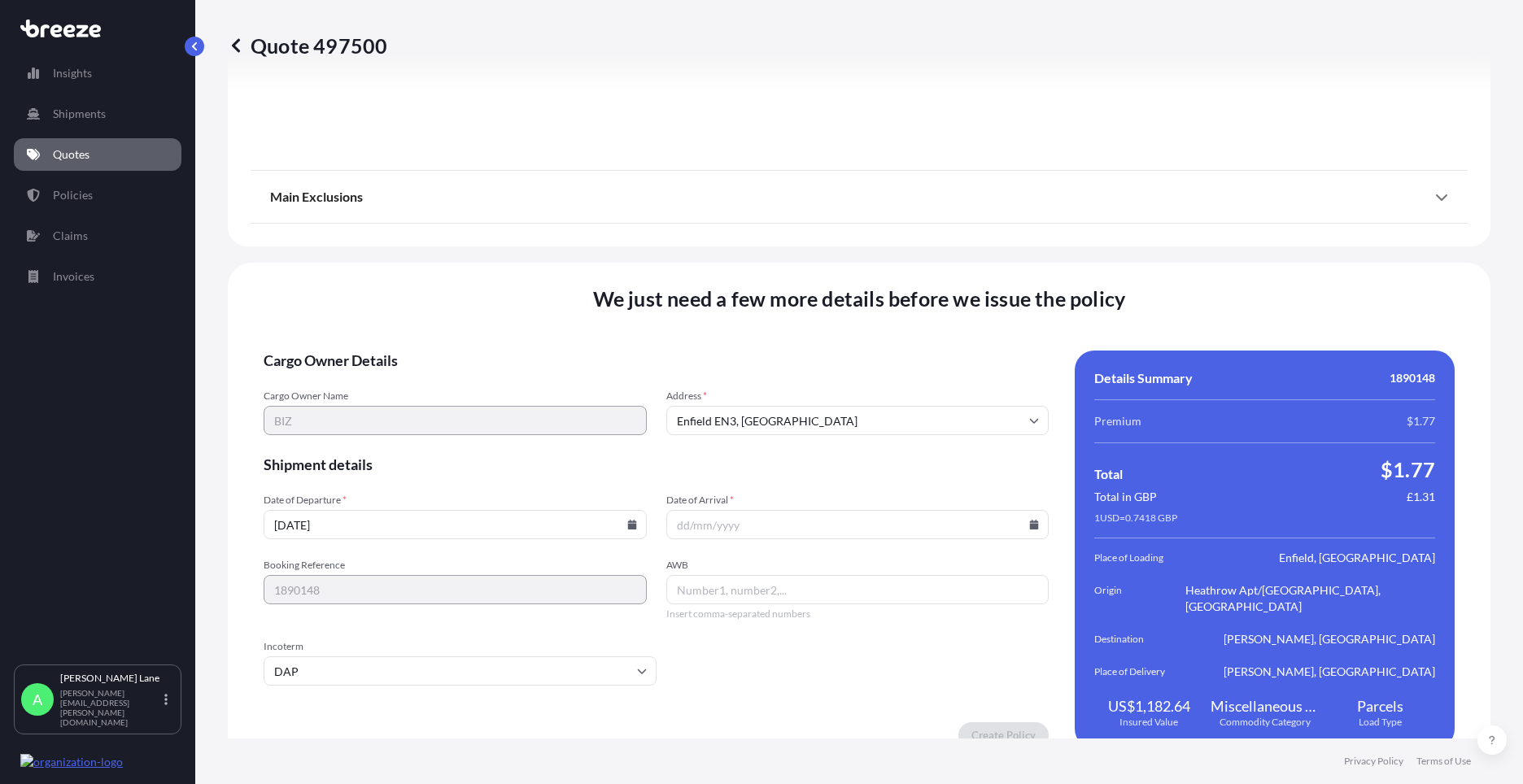
paste input "6867932374"
type input "6867932374"
click at [1030, 520] on icon at bounding box center [1034, 524] width 9 height 9
click at [847, 426] on button "28" at bounding box center [852, 425] width 26 height 26
type input "[DATE]"
